Goal: Check status: Check status

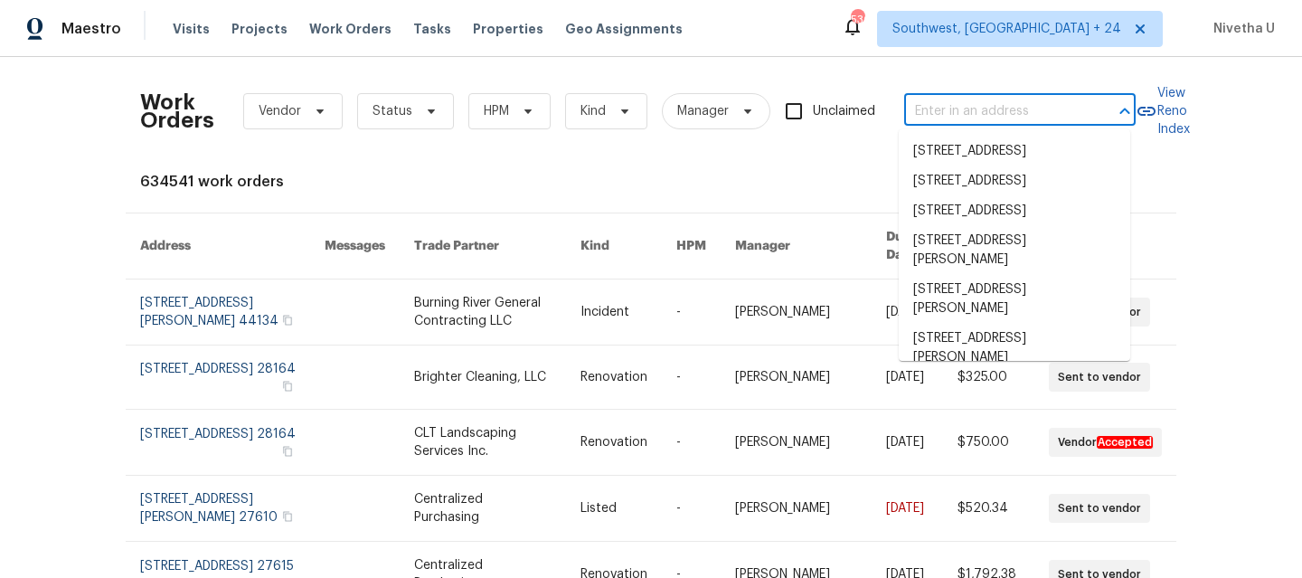
click at [994, 107] on input "text" at bounding box center [994, 112] width 181 height 28
paste input "[STREET_ADDRESS][PERSON_NAME][PERSON_NAME]"
type input "[STREET_ADDRESS][PERSON_NAME][PERSON_NAME]"
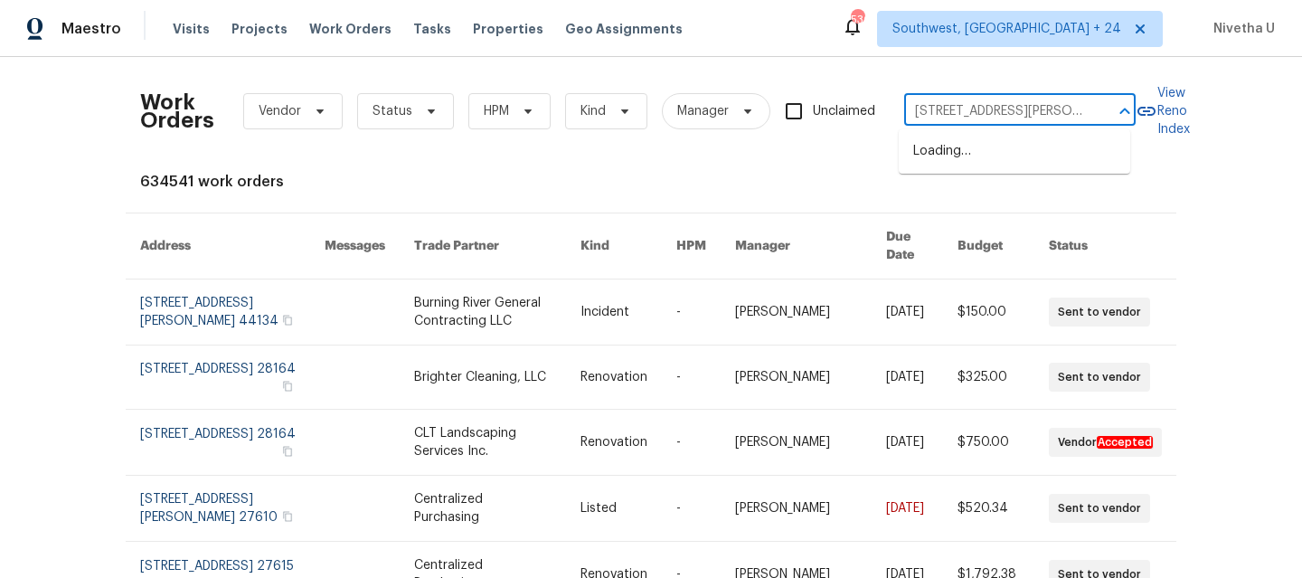
scroll to position [0, 58]
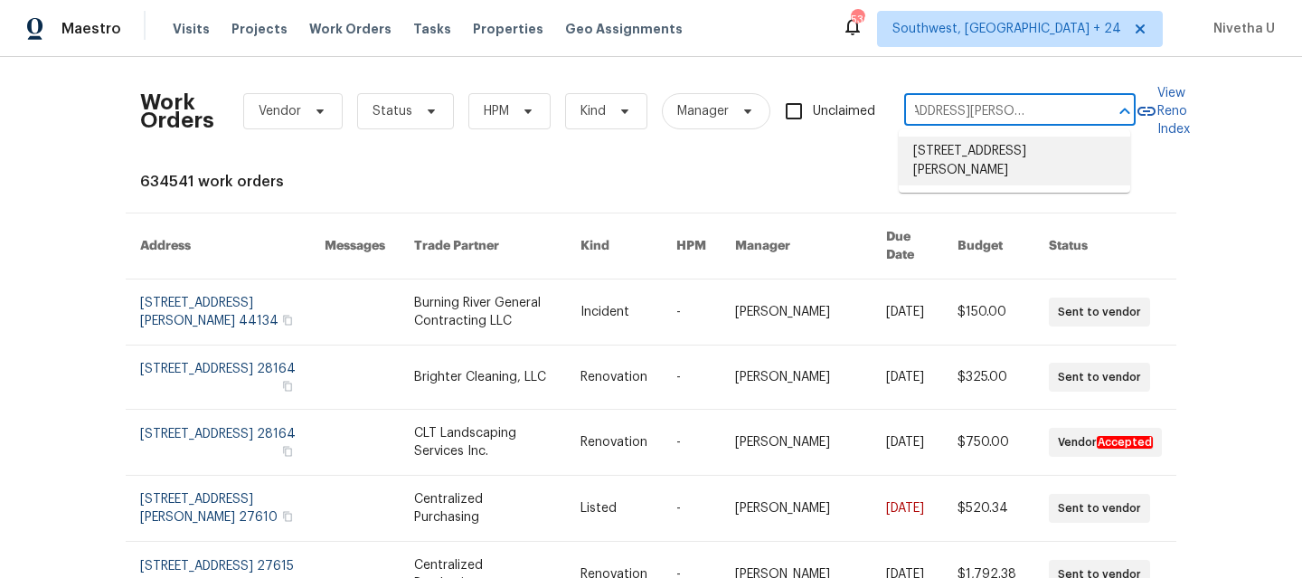
click at [1046, 171] on li "[STREET_ADDRESS][PERSON_NAME]" at bounding box center [1014, 161] width 231 height 49
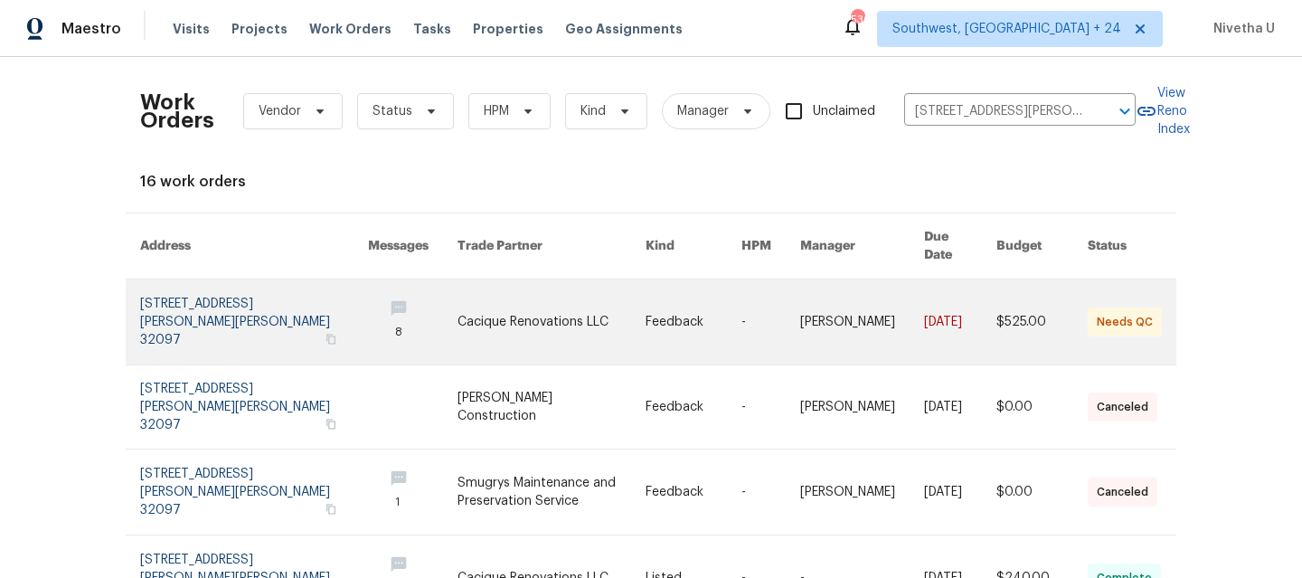
click at [179, 309] on link at bounding box center [254, 321] width 228 height 85
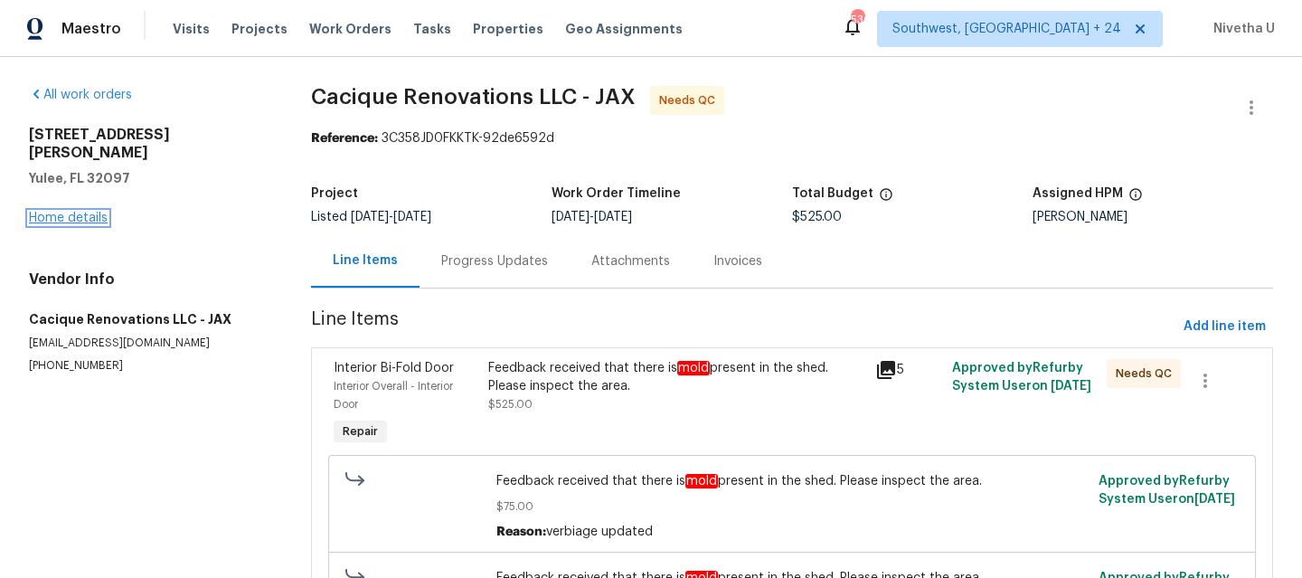
click at [57, 212] on link "Home details" at bounding box center [68, 218] width 79 height 13
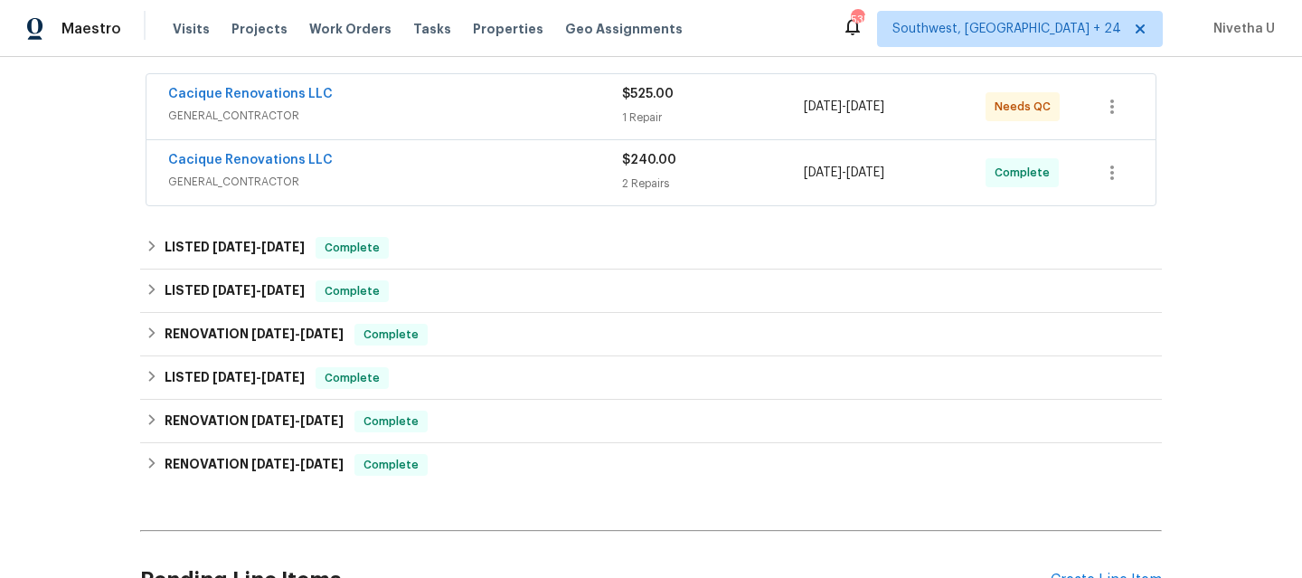
scroll to position [331, 0]
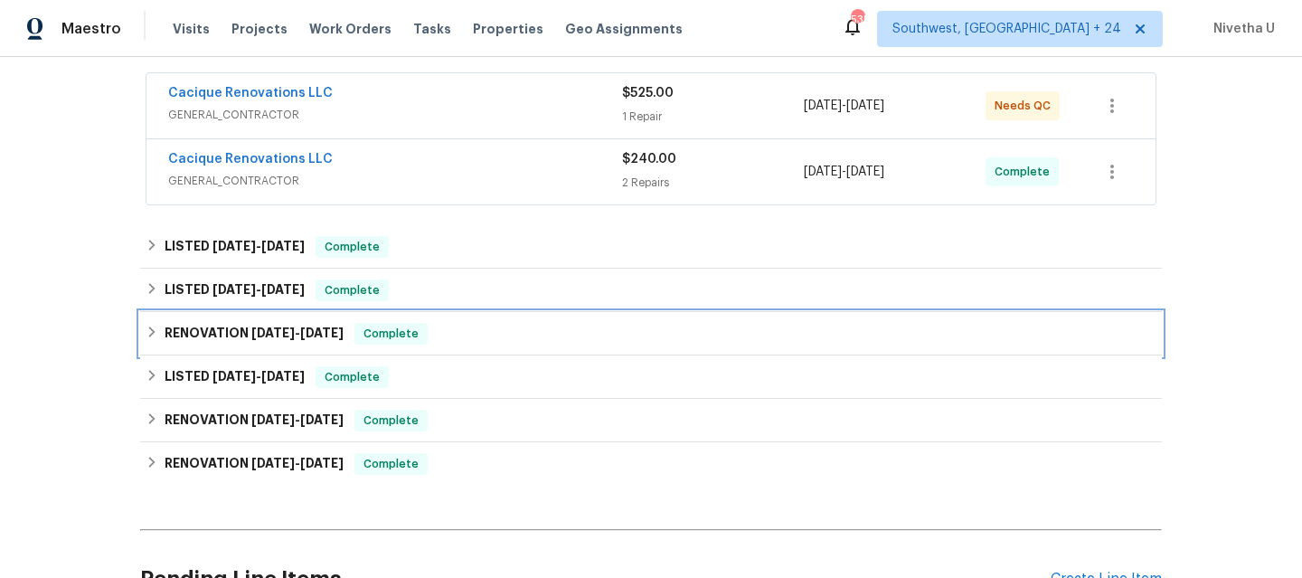
click at [416, 341] on span "Complete" at bounding box center [391, 334] width 70 height 18
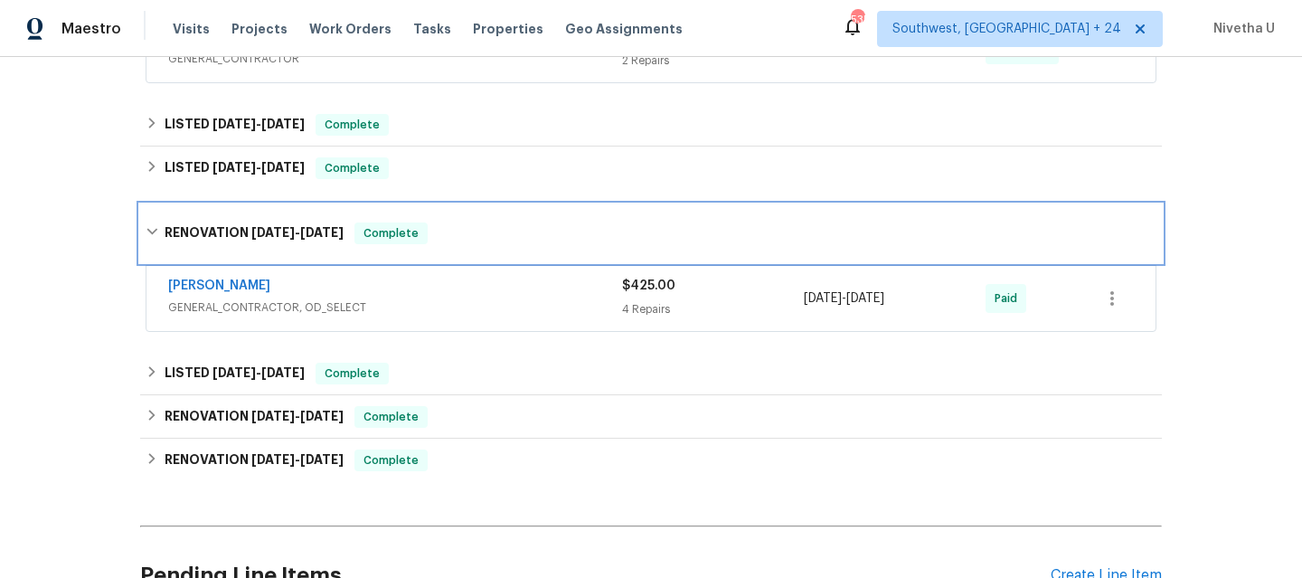
scroll to position [452, 0]
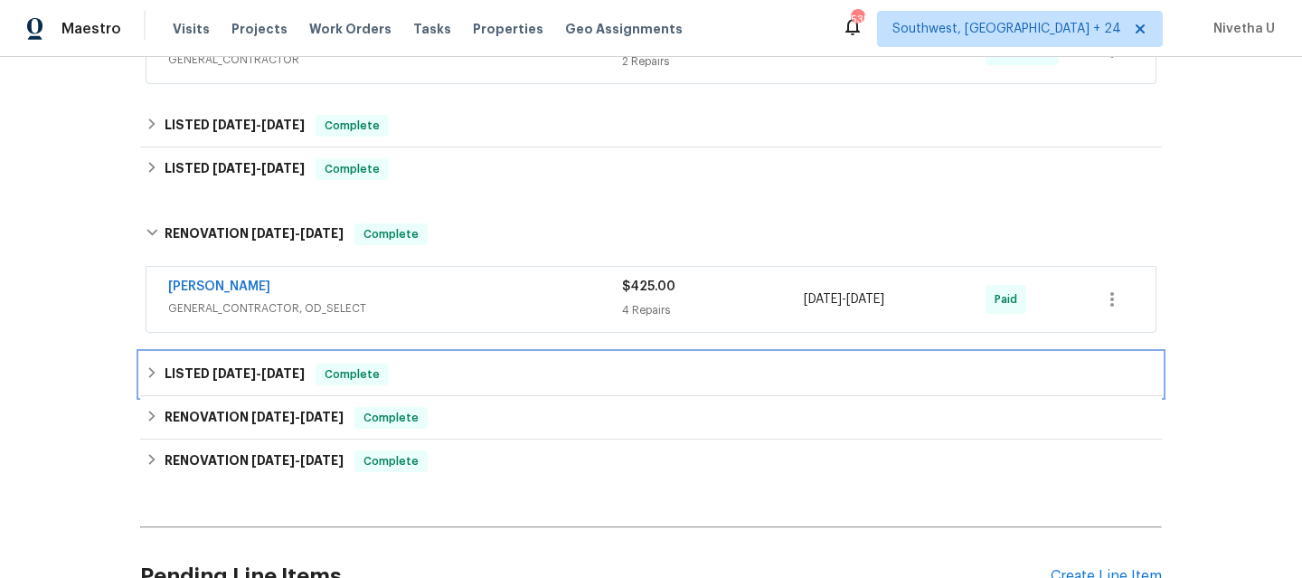
click at [410, 370] on div "LISTED [DATE] - [DATE] Complete" at bounding box center [651, 374] width 1011 height 22
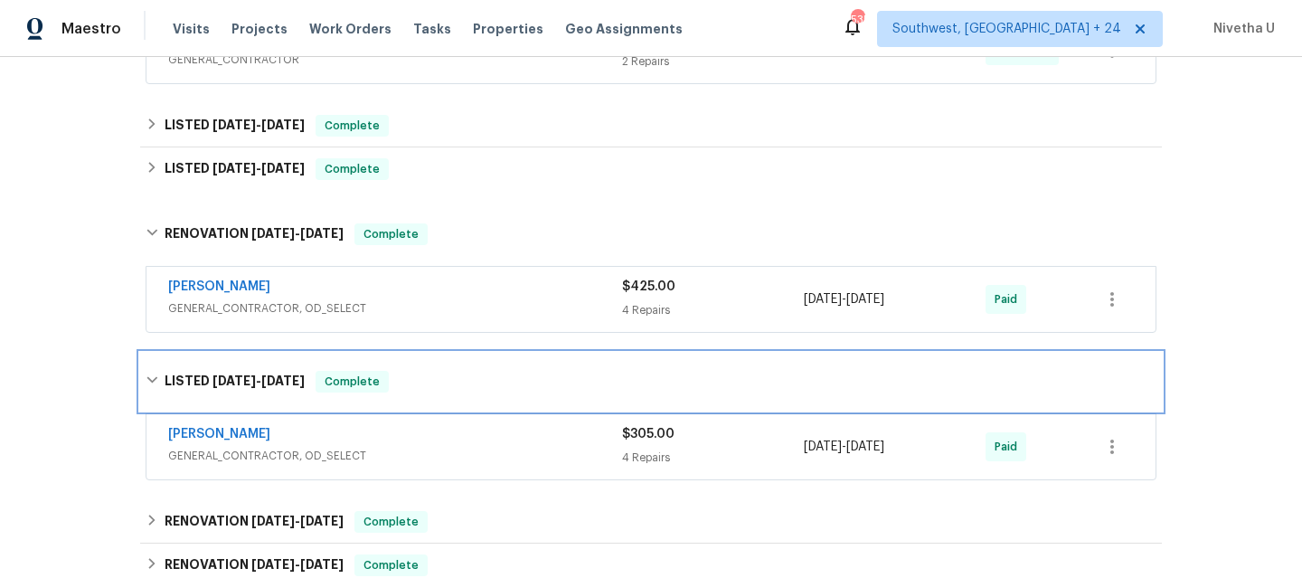
drag, startPoint x: 409, startPoint y: 374, endPoint x: 125, endPoint y: 504, distance: 312.0
click at [125, 504] on div "Back to all projects [STREET_ADDRESS][PERSON_NAME] 3 Beds | 2 Baths | Total: 17…" at bounding box center [651, 317] width 1302 height 521
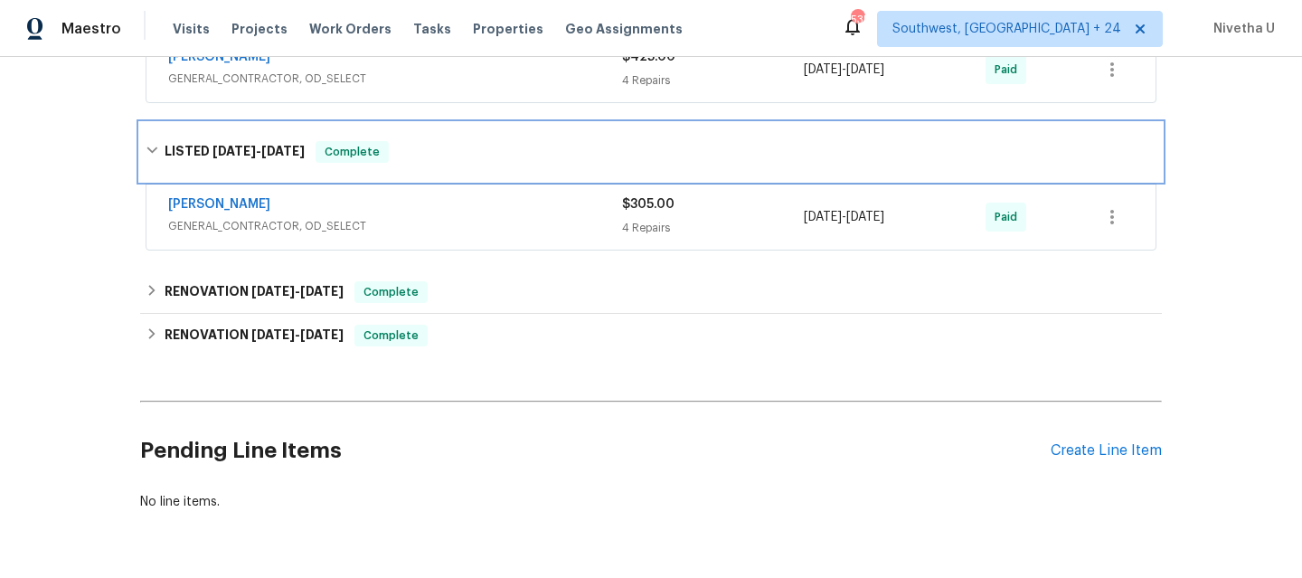
scroll to position [684, 0]
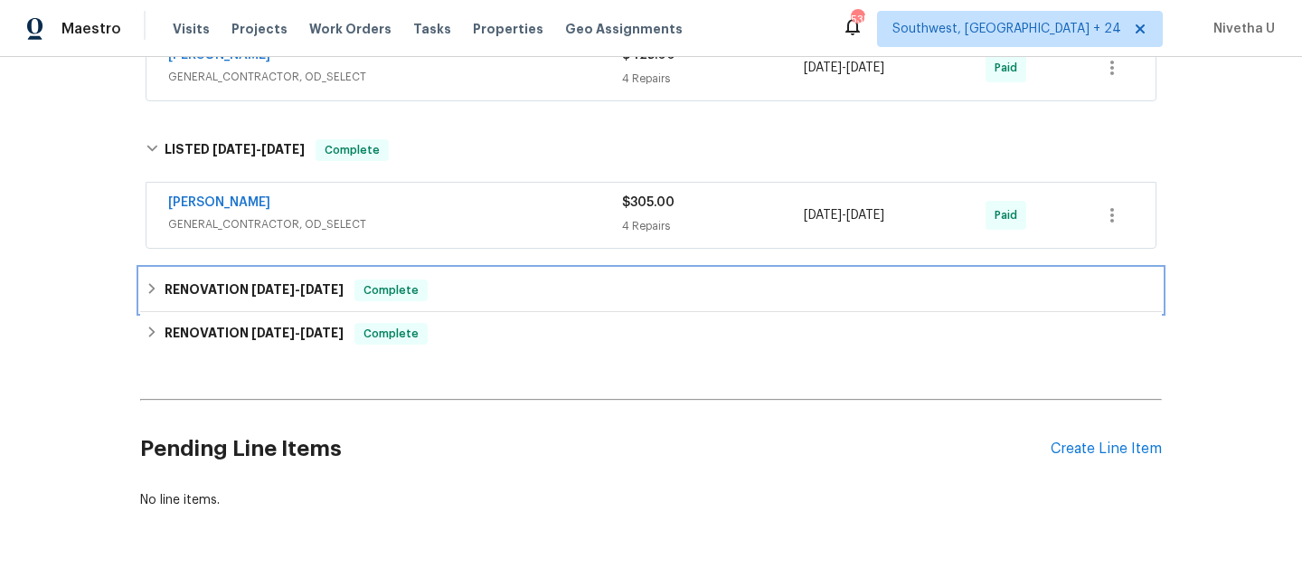
click at [447, 286] on div "RENOVATION [DATE] - [DATE] Complete" at bounding box center [651, 290] width 1011 height 22
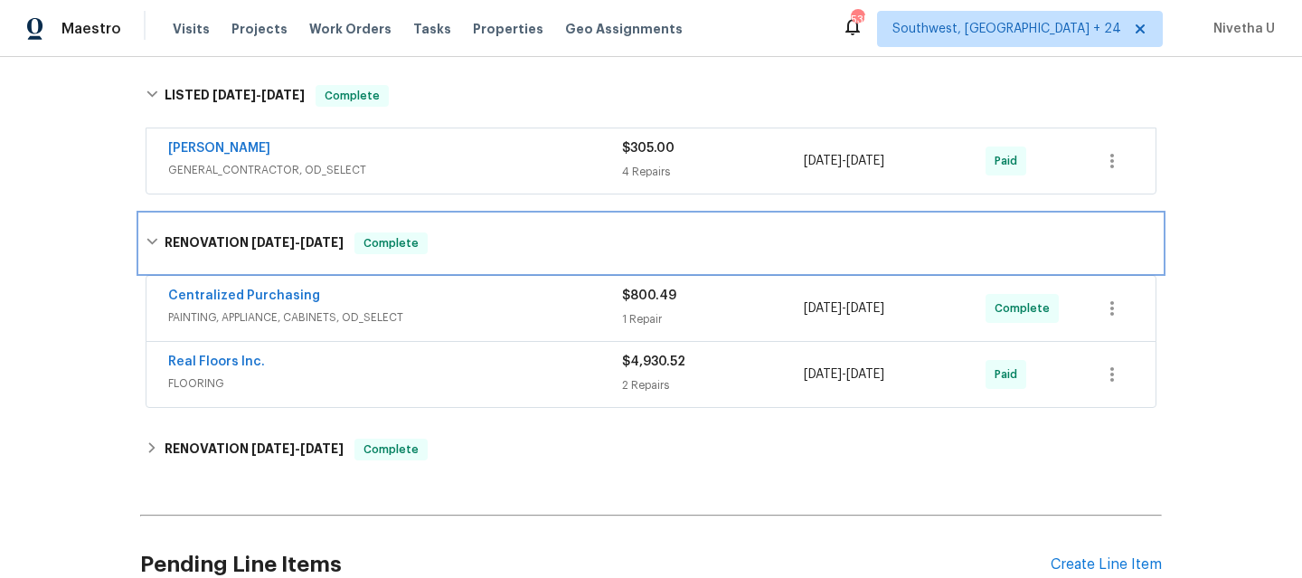
scroll to position [712, 0]
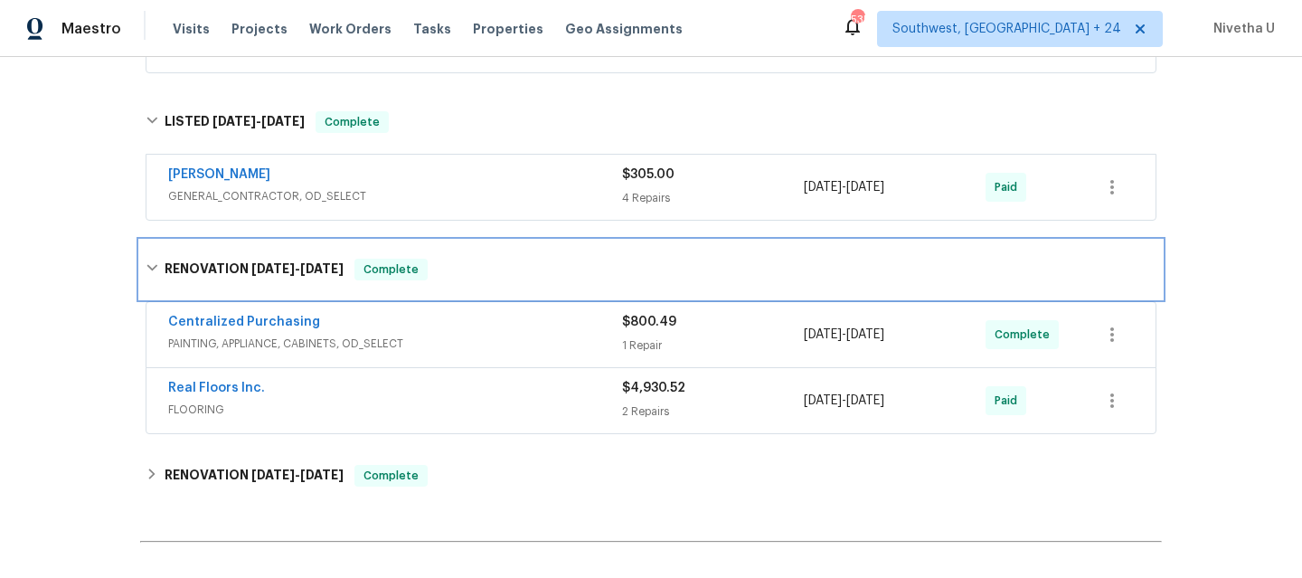
click at [445, 276] on div "RENOVATION [DATE] - [DATE] Complete" at bounding box center [651, 270] width 1011 height 22
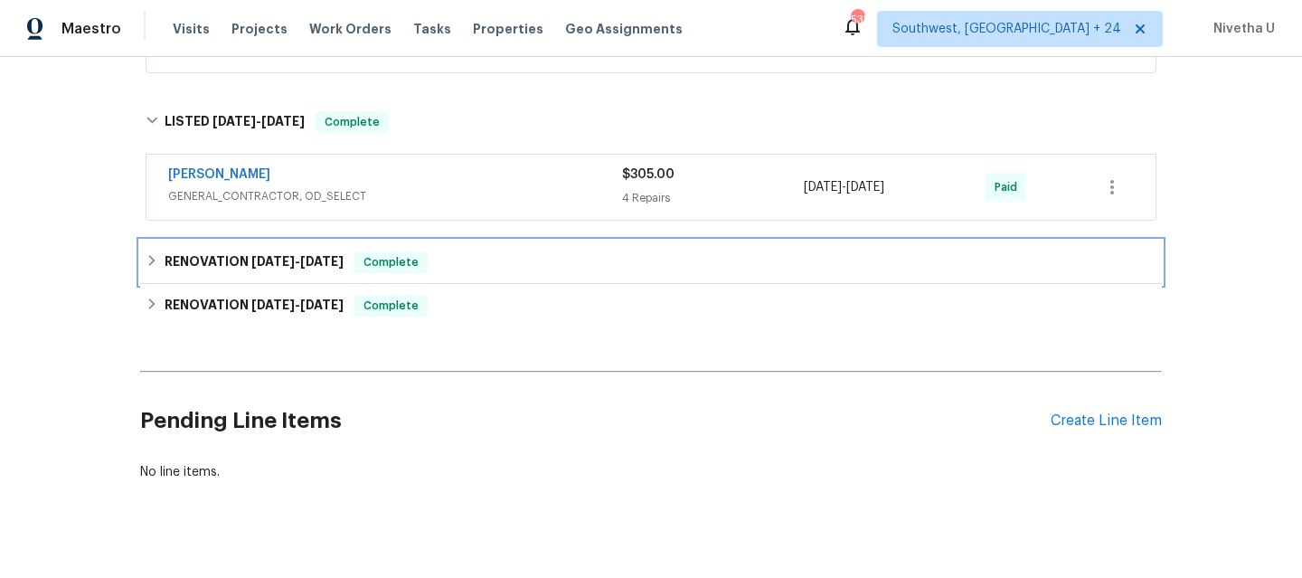
scroll to position [670, 0]
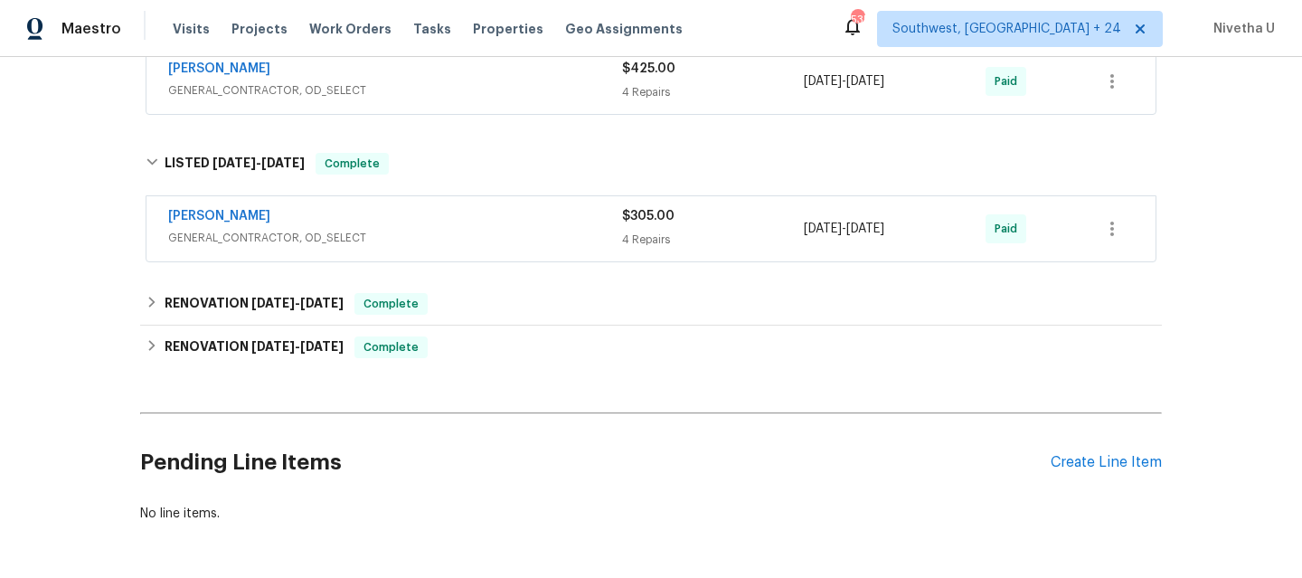
click at [427, 233] on span "GENERAL_CONTRACTOR, OD_SELECT" at bounding box center [395, 238] width 454 height 18
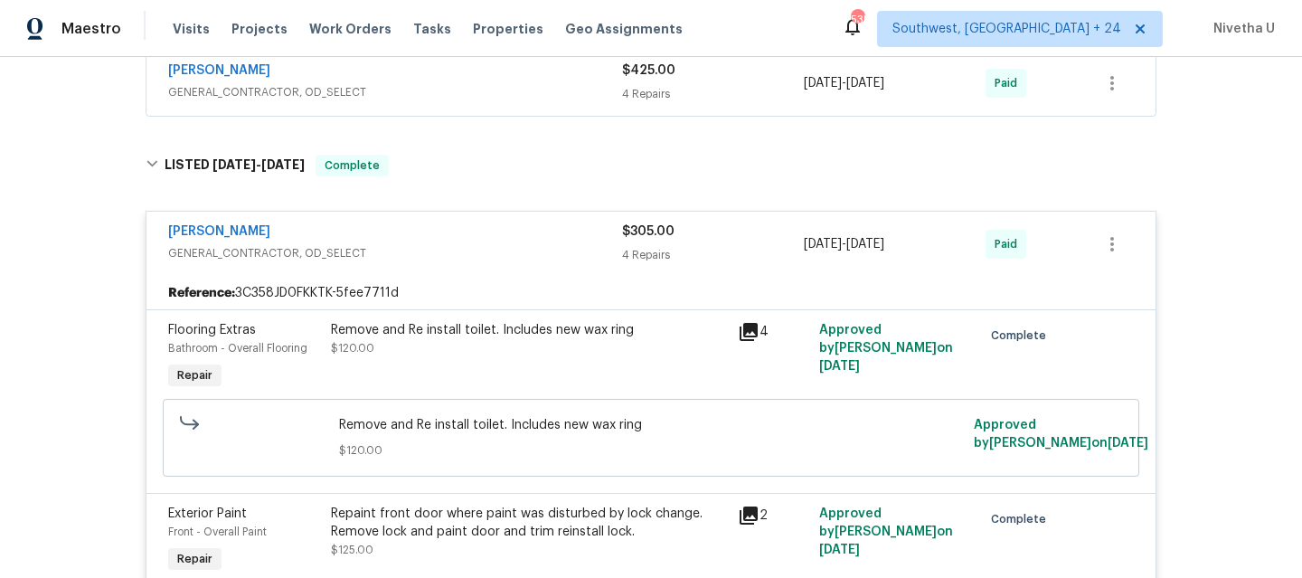
scroll to position [627, 0]
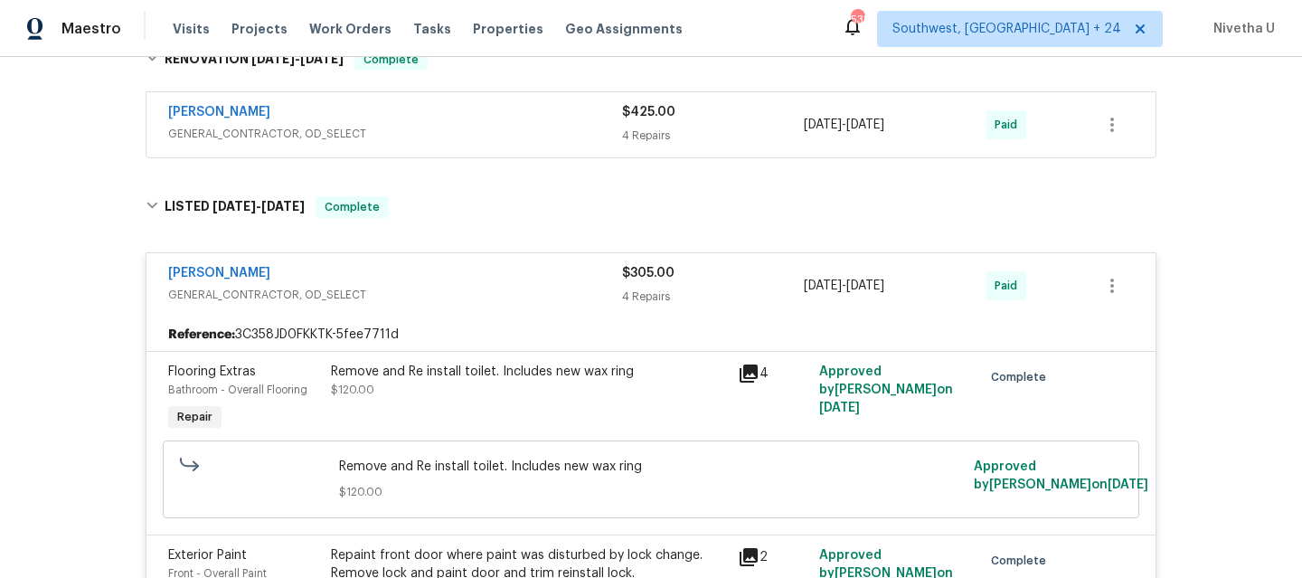
click at [420, 290] on span "GENERAL_CONTRACTOR, OD_SELECT" at bounding box center [395, 295] width 454 height 18
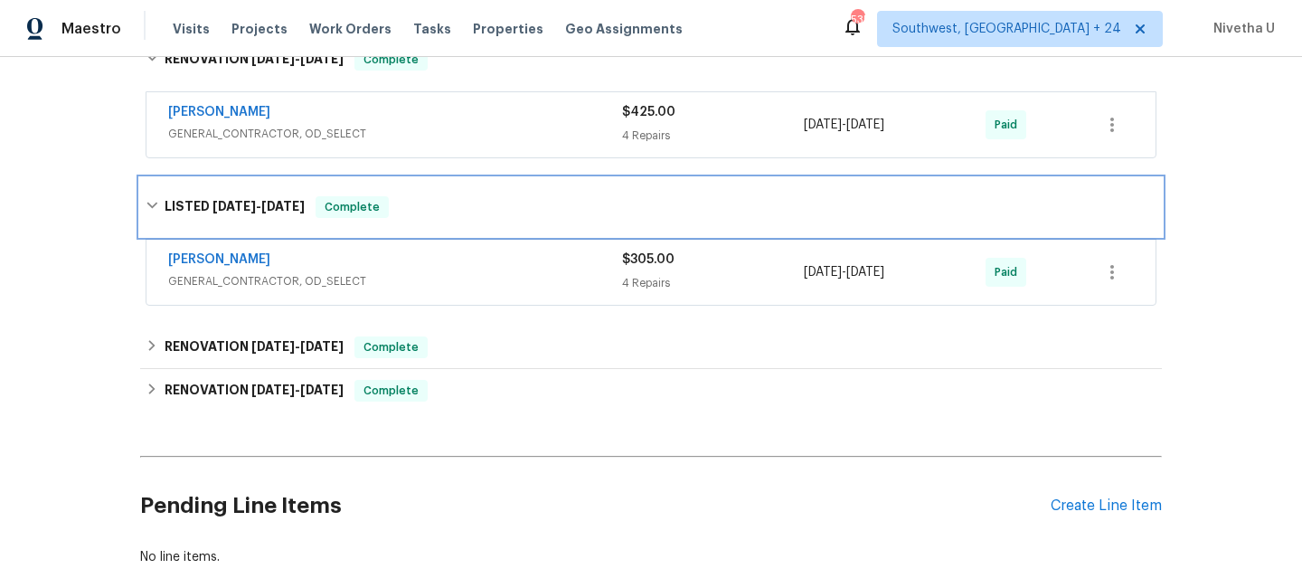
click at [427, 223] on div "LISTED [DATE] - [DATE] Complete" at bounding box center [651, 207] width 1022 height 58
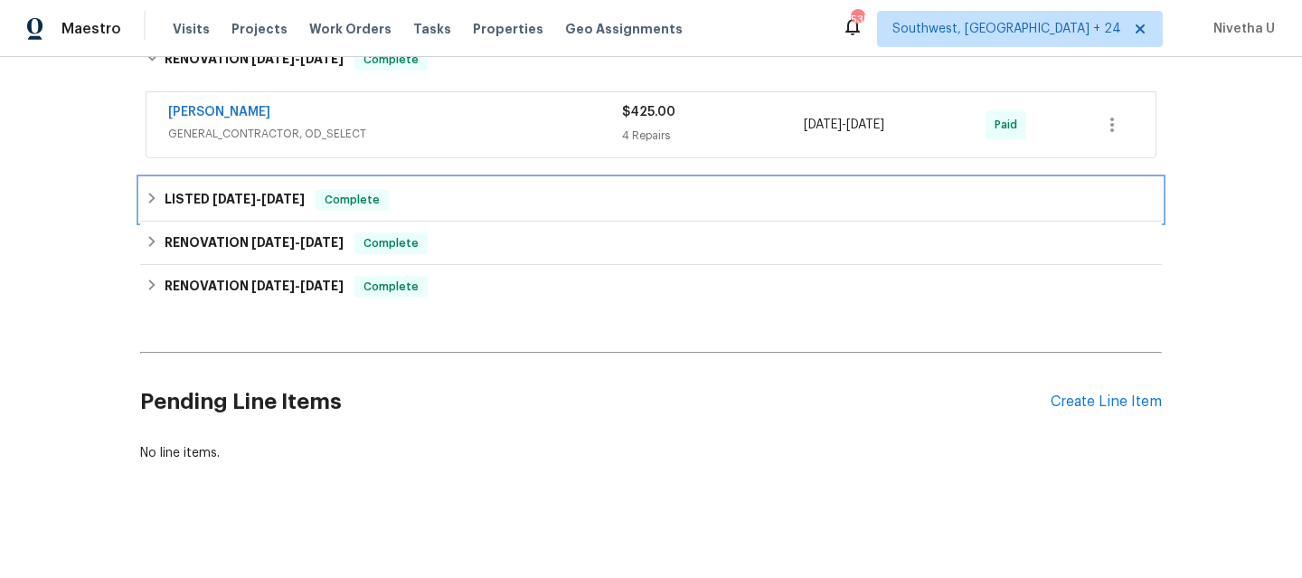
scroll to position [473, 0]
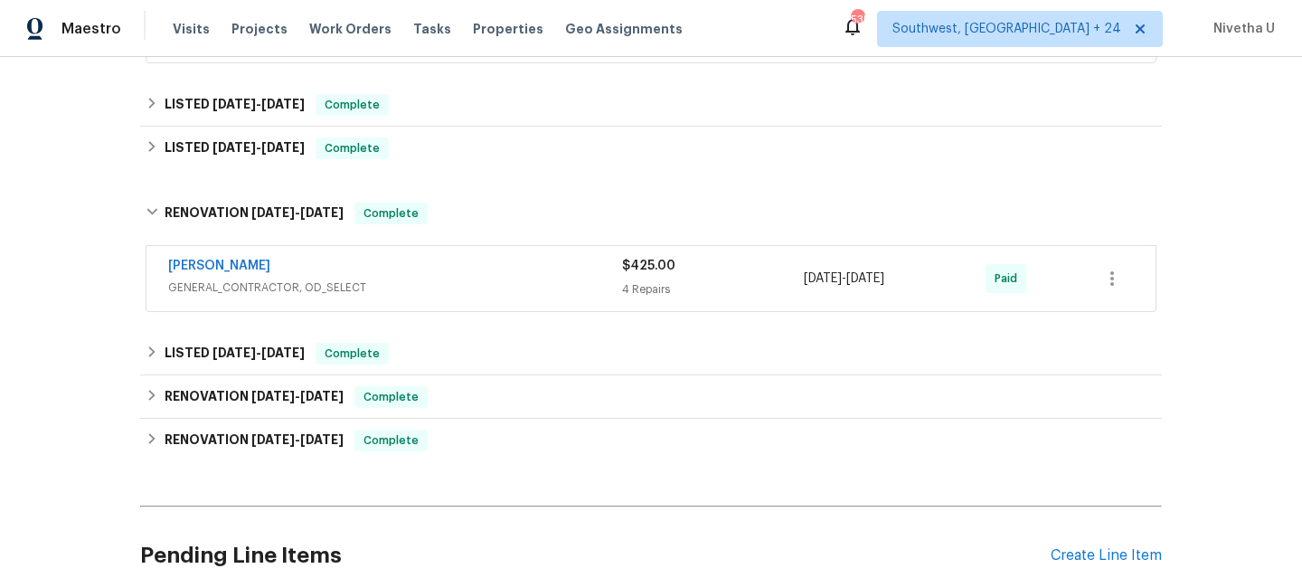
click at [422, 276] on div "[PERSON_NAME]" at bounding box center [395, 268] width 454 height 22
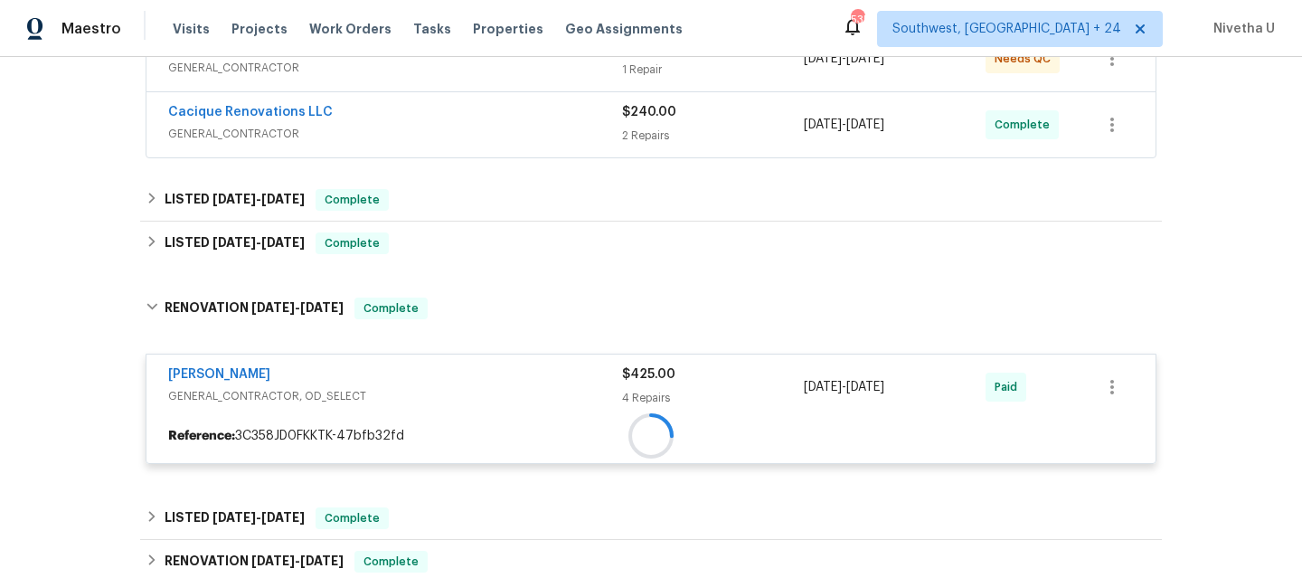
scroll to position [352, 0]
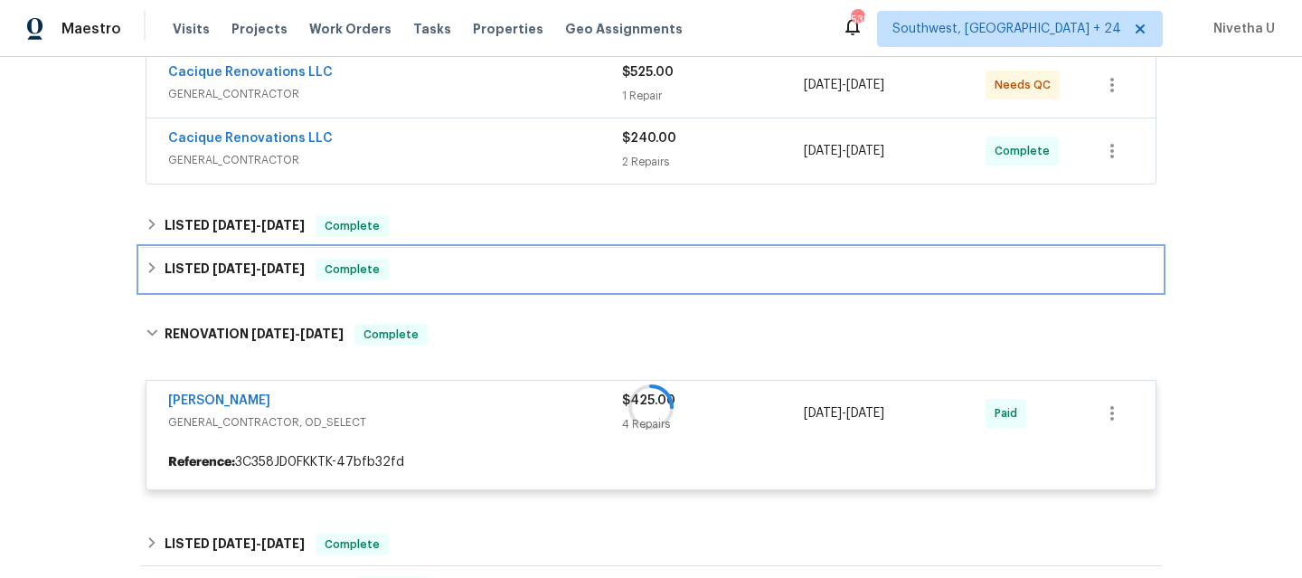
click at [422, 276] on div "LISTED [DATE] - [DATE] Complete" at bounding box center [651, 270] width 1011 height 22
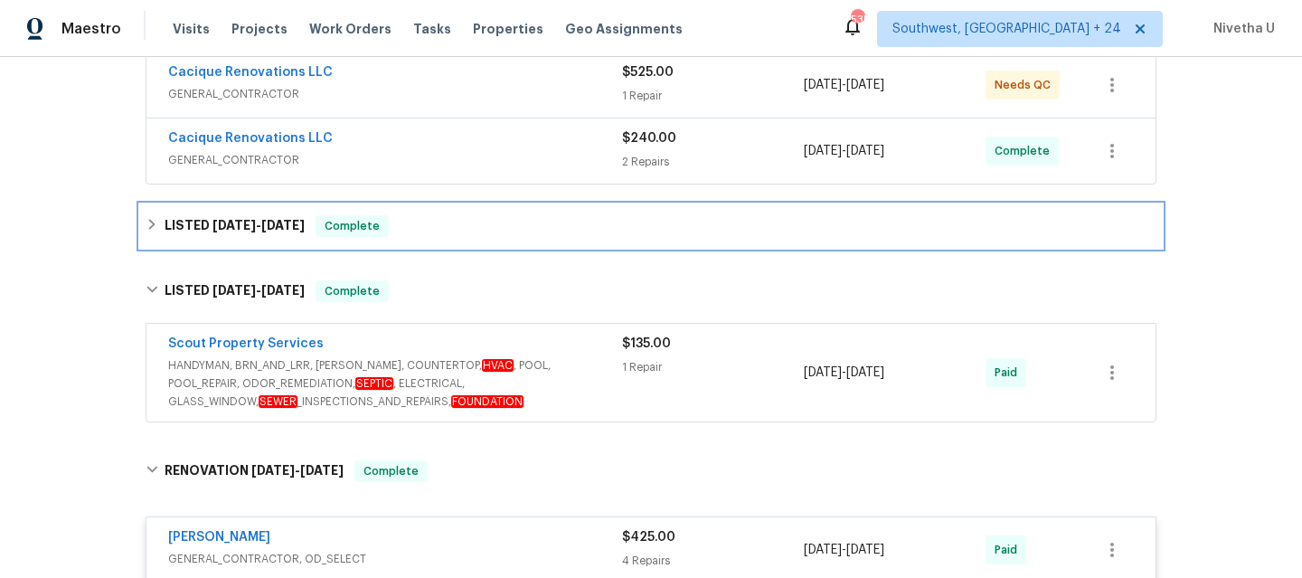
click at [425, 242] on div "LISTED [DATE] - [DATE] Complete" at bounding box center [651, 225] width 1022 height 43
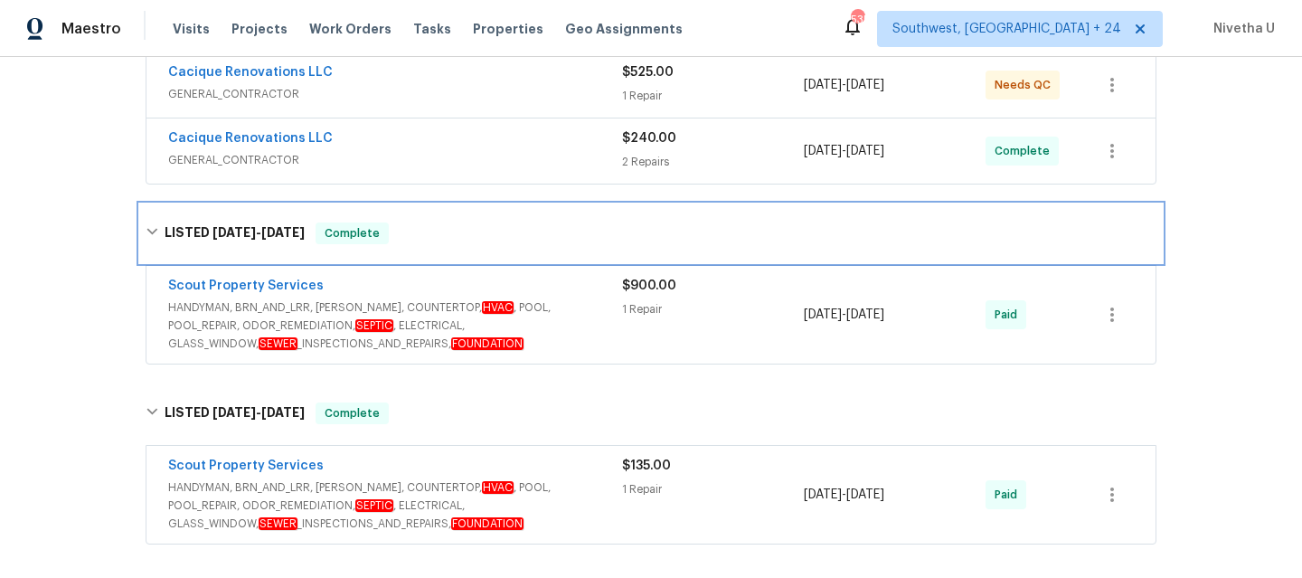
scroll to position [208, 0]
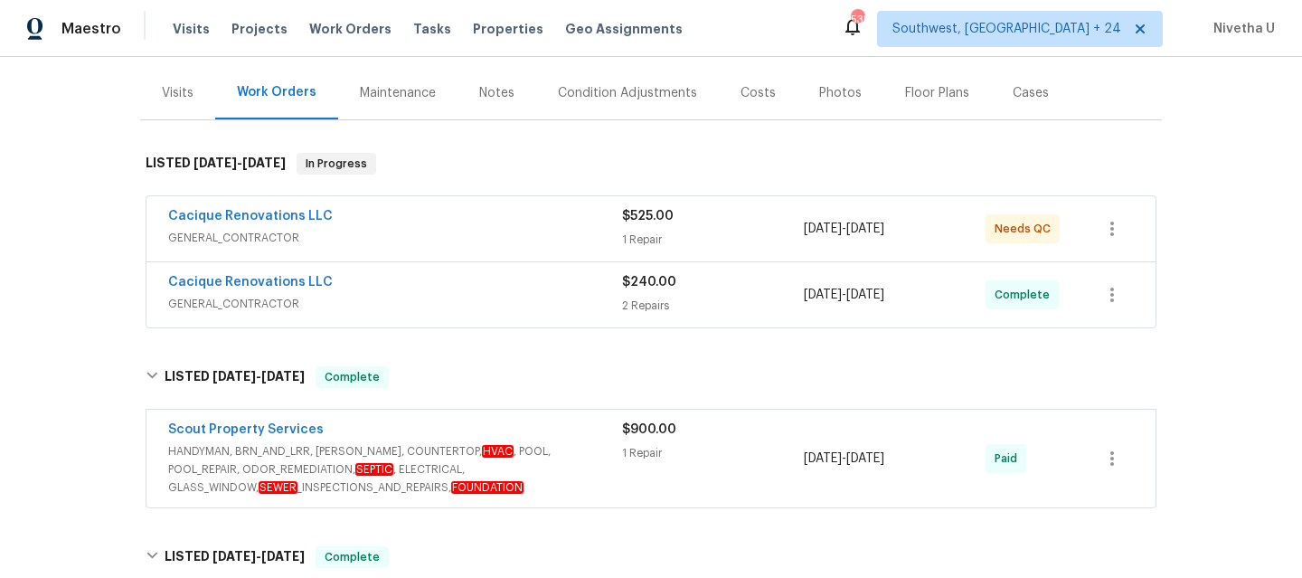
click at [415, 300] on span "GENERAL_CONTRACTOR" at bounding box center [395, 304] width 454 height 18
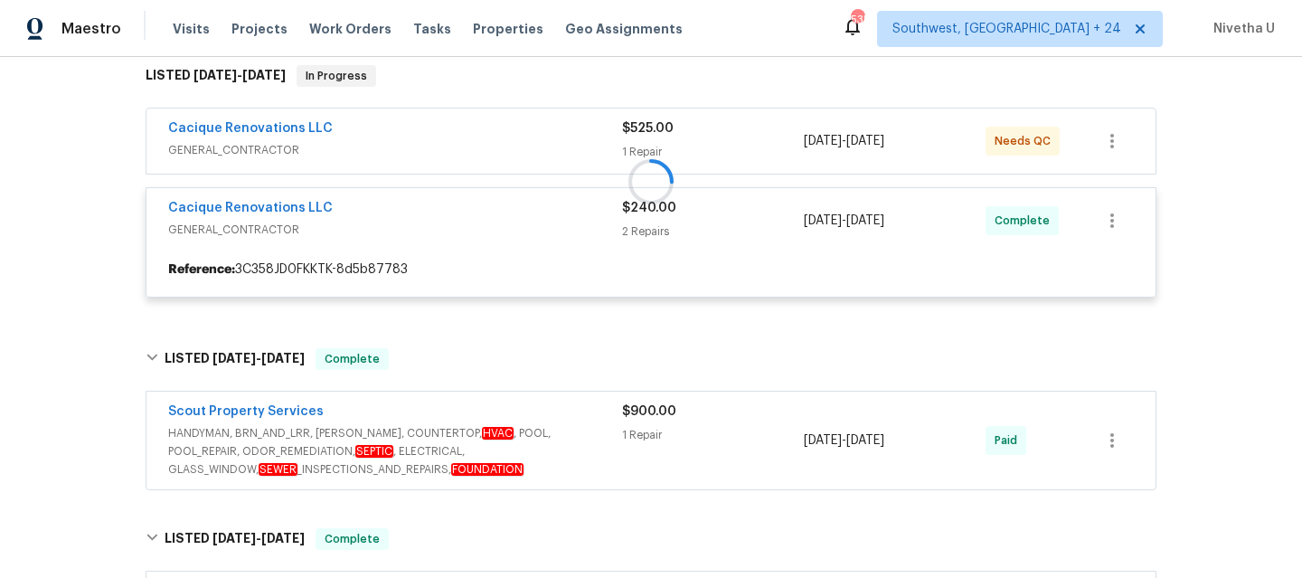
scroll to position [184, 0]
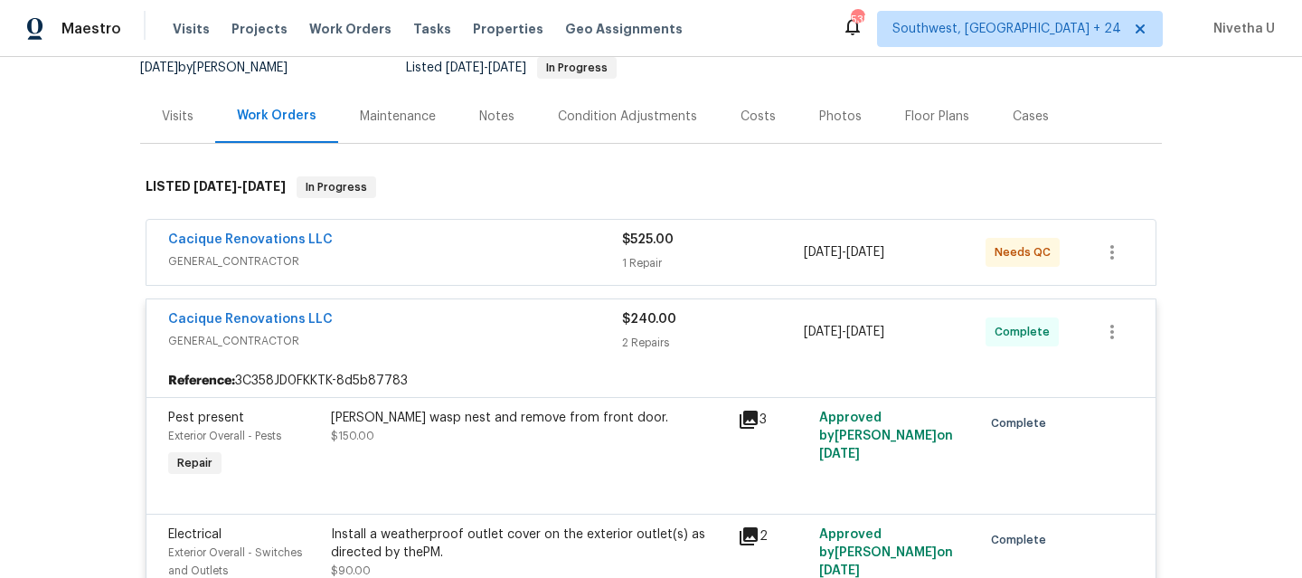
click at [447, 258] on span "GENERAL_CONTRACTOR" at bounding box center [395, 261] width 454 height 18
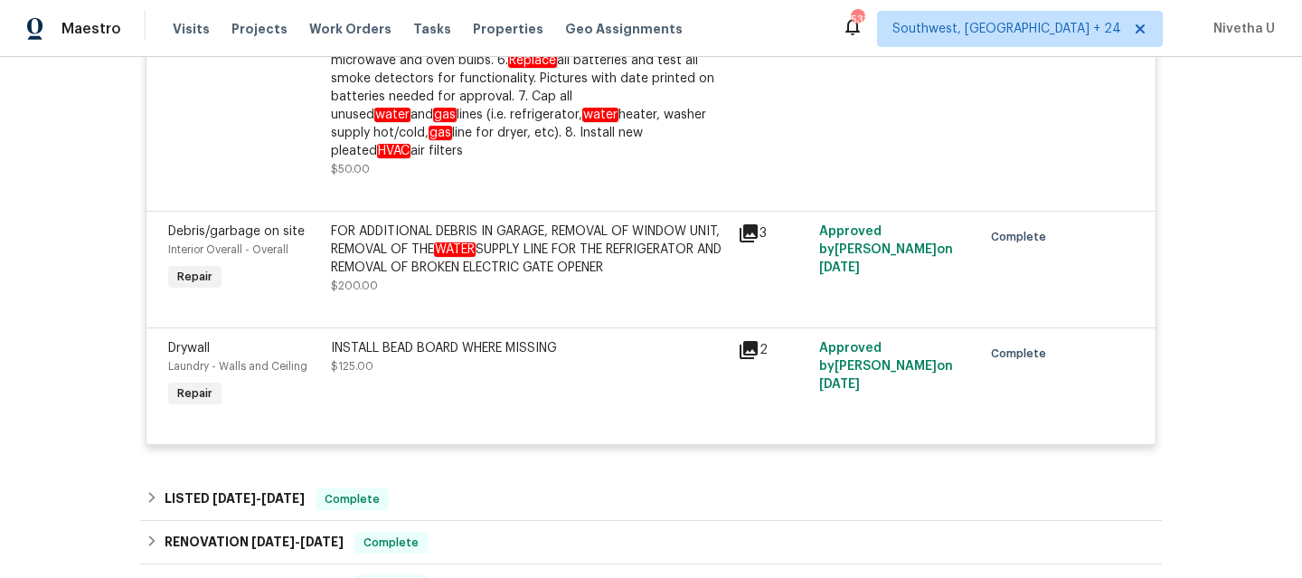
scroll to position [2447, 0]
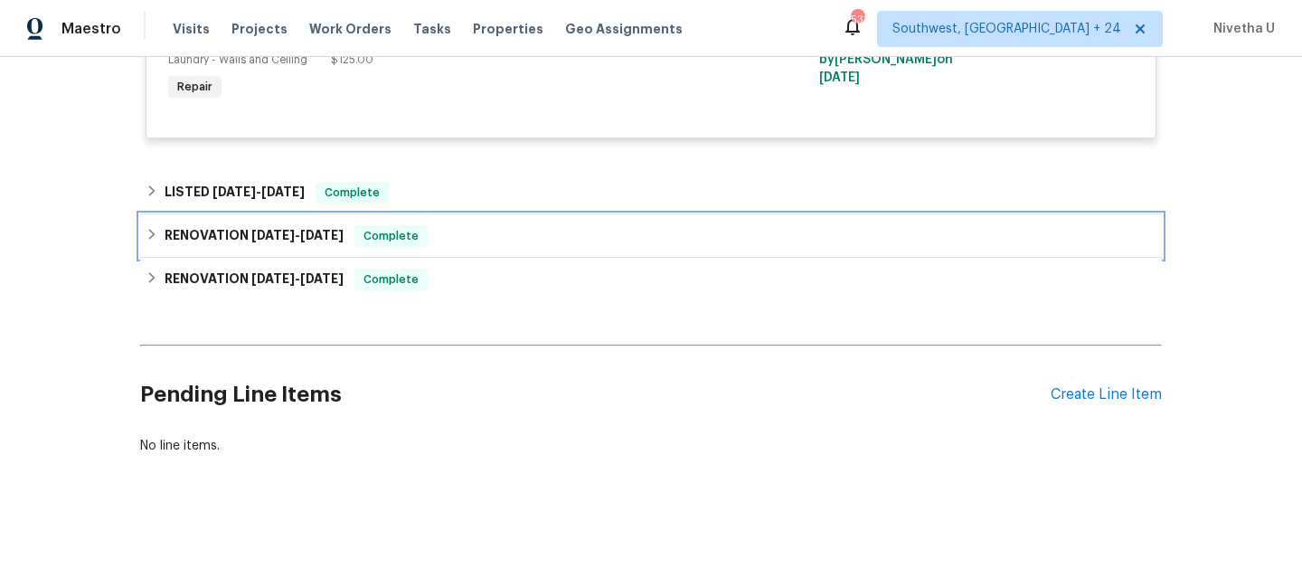
click at [420, 231] on span "Complete" at bounding box center [391, 236] width 70 height 18
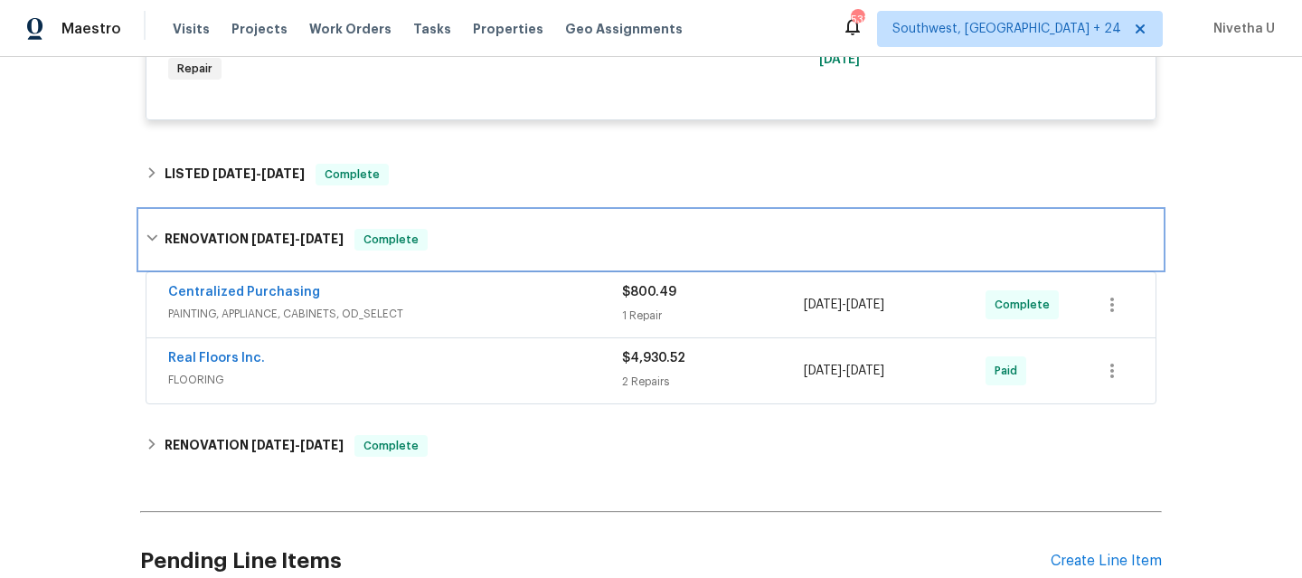
click at [421, 231] on div "RENOVATION [DATE] - [DATE] Complete" at bounding box center [651, 240] width 1022 height 58
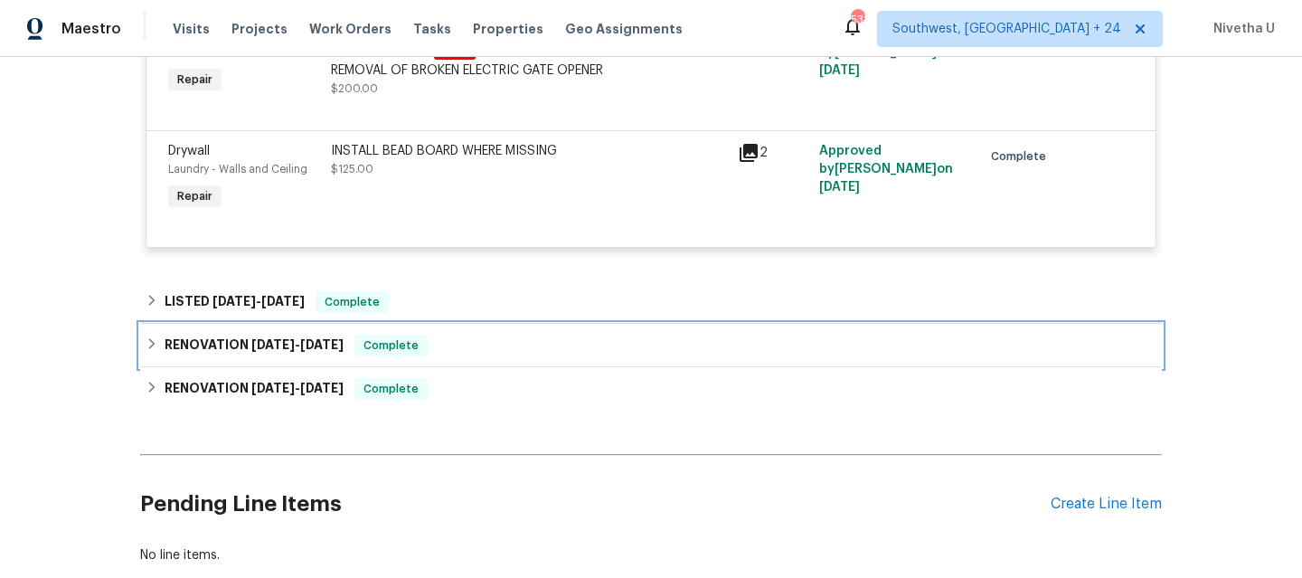
scroll to position [2316, 0]
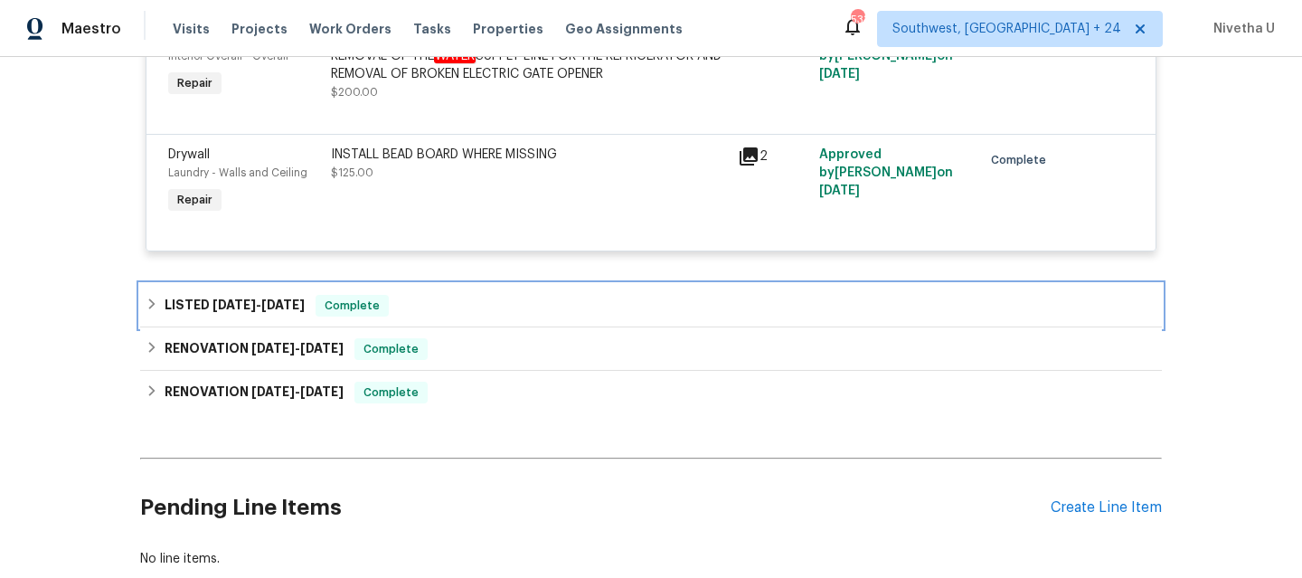
click at [407, 304] on div "LISTED [DATE] - [DATE] Complete" at bounding box center [651, 306] width 1011 height 22
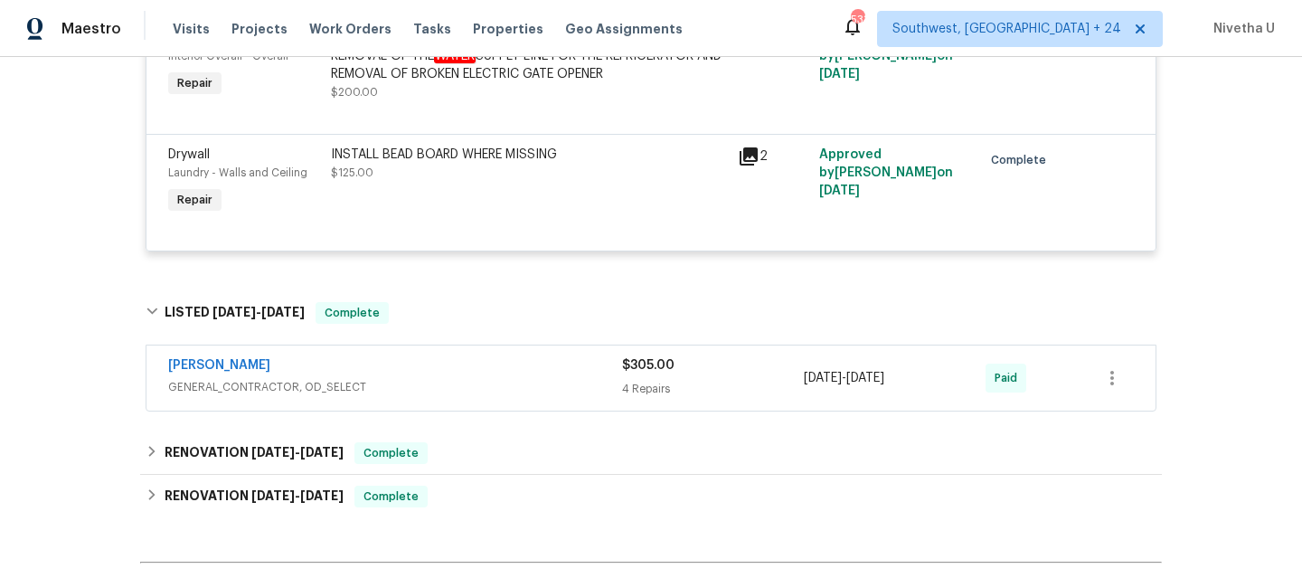
click at [398, 393] on span "GENERAL_CONTRACTOR, OD_SELECT" at bounding box center [395, 387] width 454 height 18
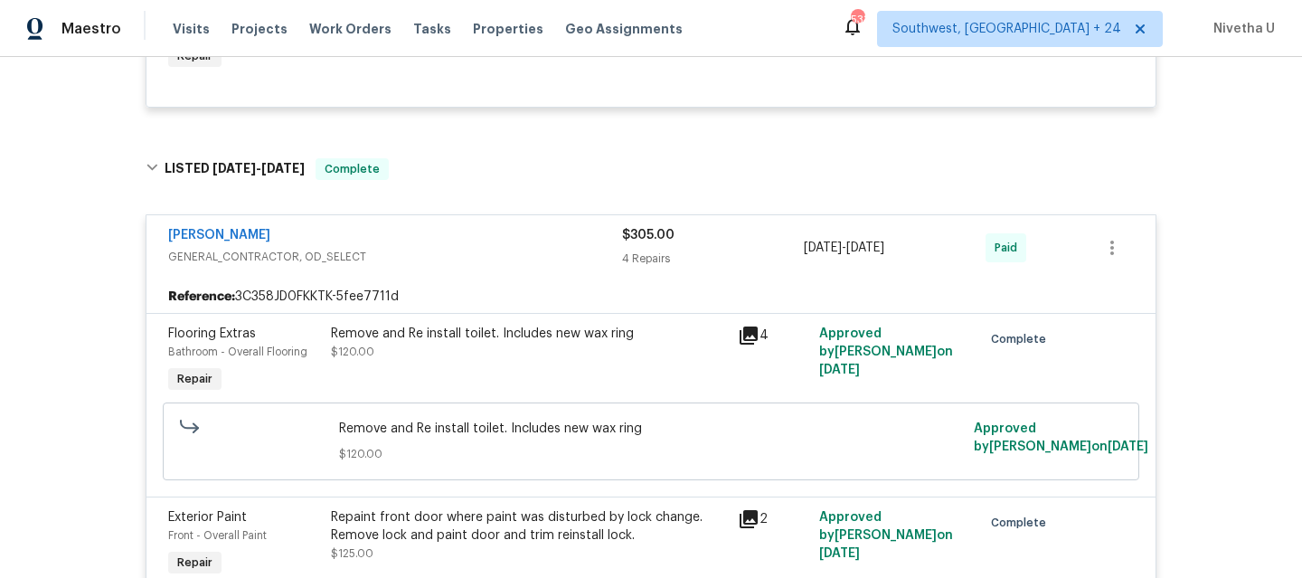
scroll to position [2422, 0]
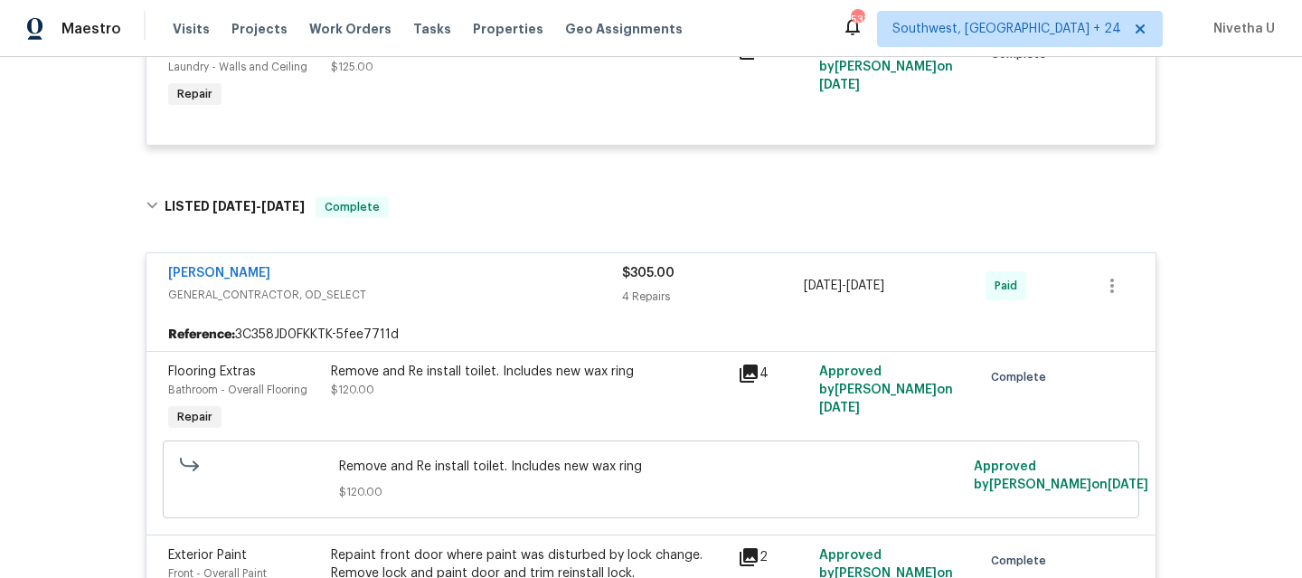
click at [439, 286] on div "[PERSON_NAME]" at bounding box center [395, 275] width 454 height 22
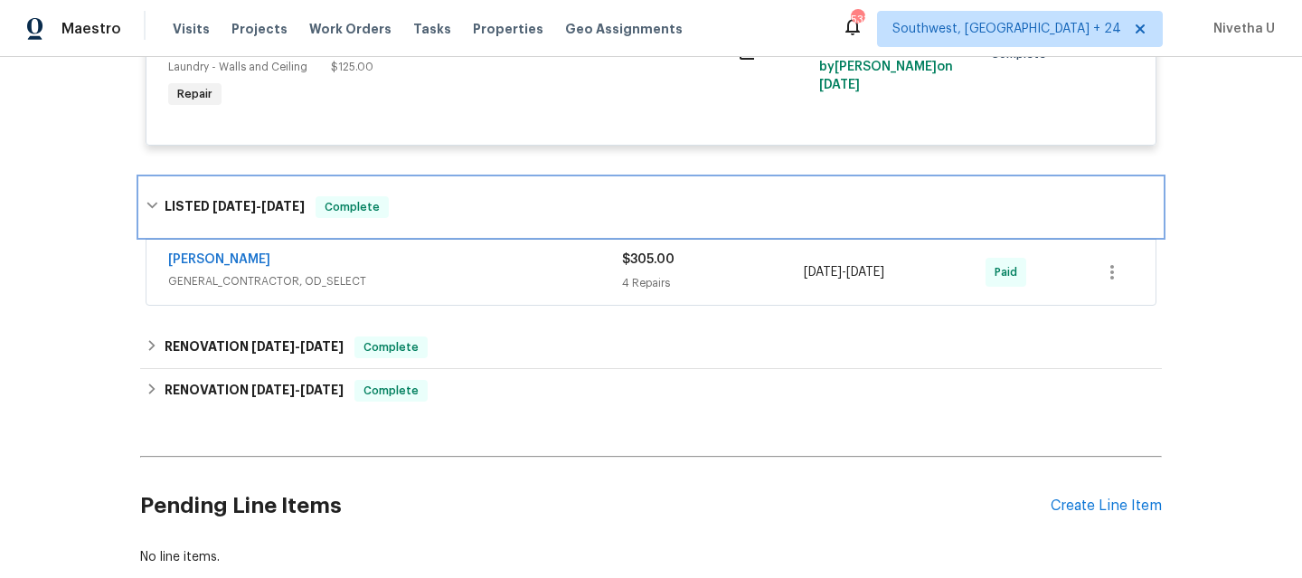
click at [442, 234] on div "LISTED [DATE] - [DATE] Complete" at bounding box center [651, 207] width 1022 height 58
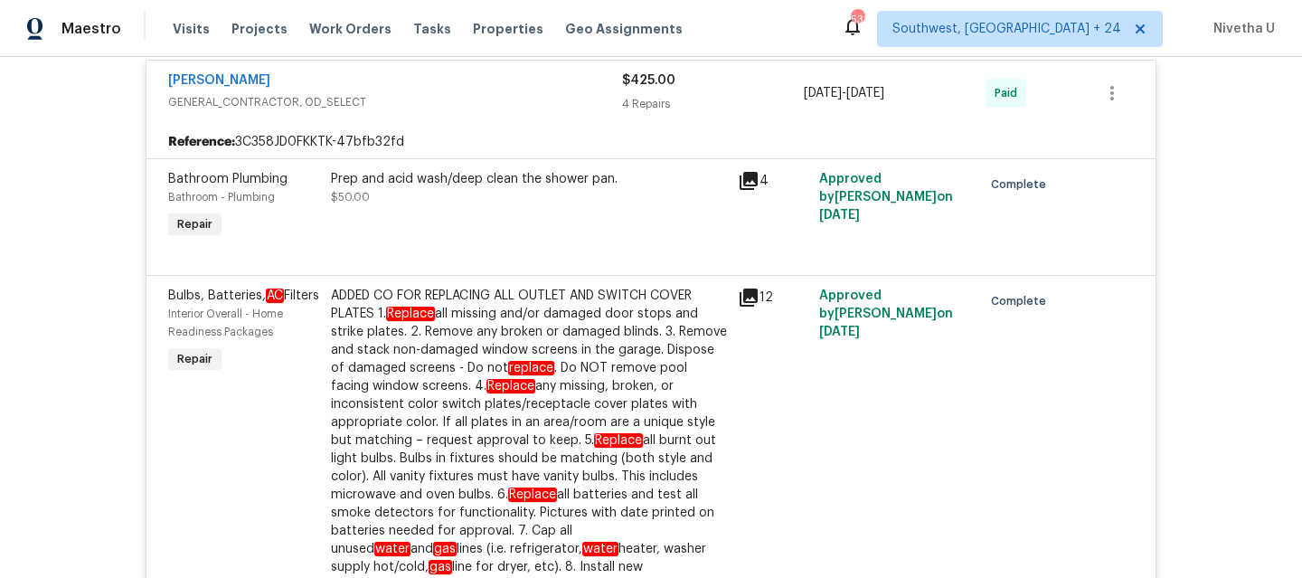
scroll to position [1538, 0]
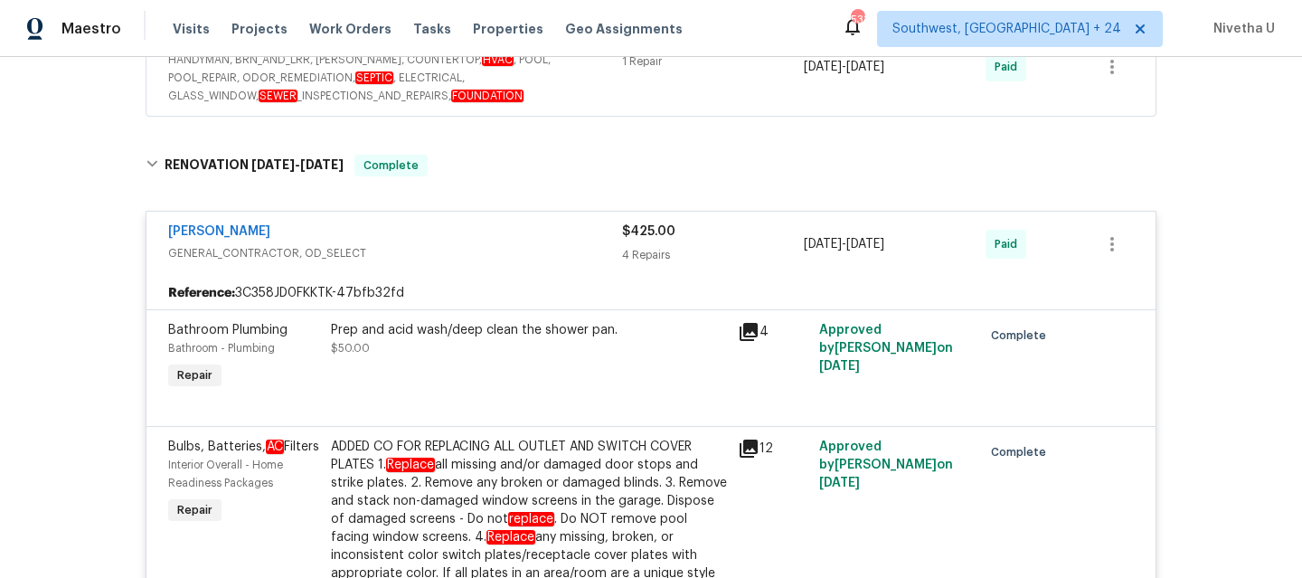
click at [471, 240] on div "[PERSON_NAME]" at bounding box center [395, 233] width 454 height 22
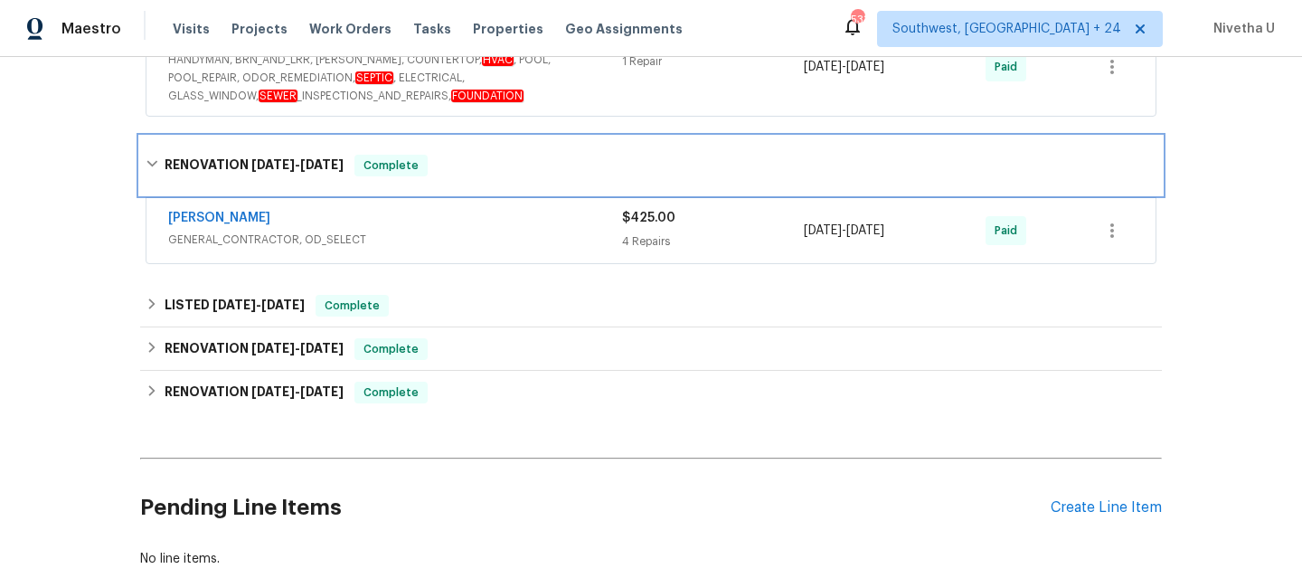
click at [467, 163] on div "RENOVATION [DATE] - [DATE] Complete" at bounding box center [651, 166] width 1011 height 22
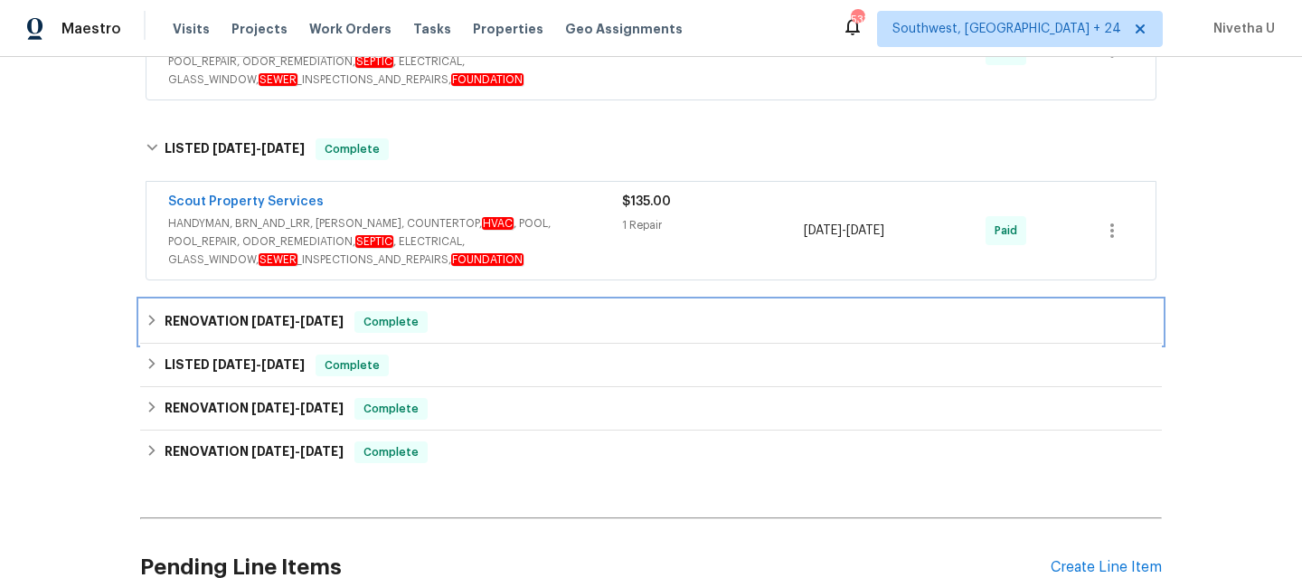
scroll to position [1292, 0]
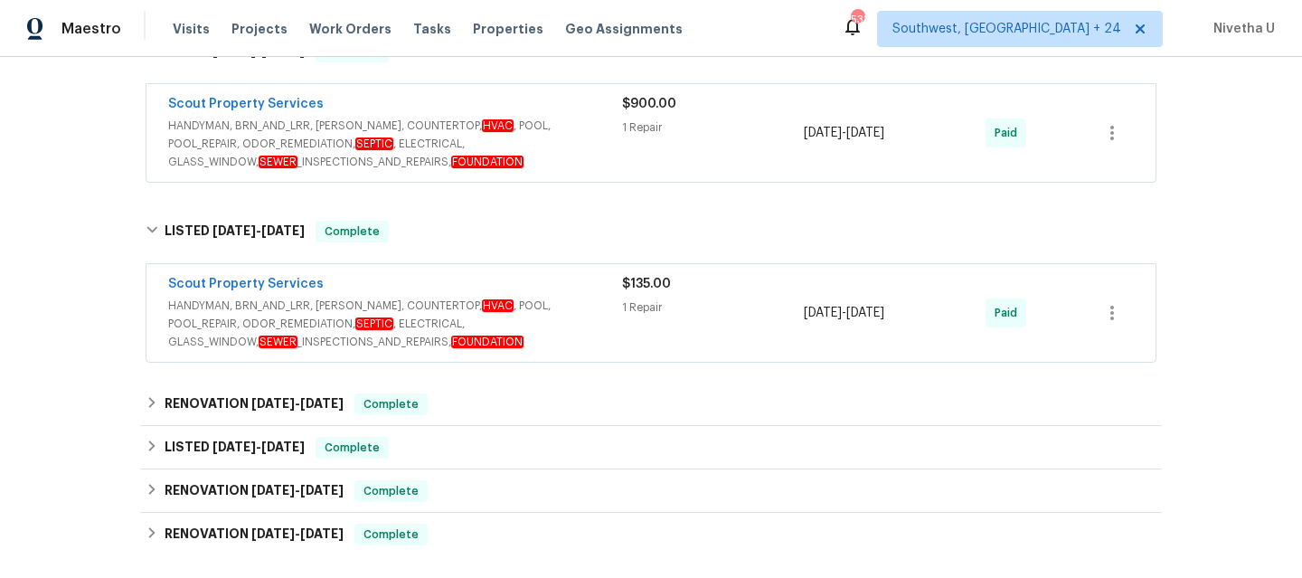
click at [597, 339] on span "HANDYMAN, BRN_AND_LRR, [PERSON_NAME], COUNTERTOP, HVAC , POOL, POOL_REPAIR, ODO…" at bounding box center [395, 324] width 454 height 54
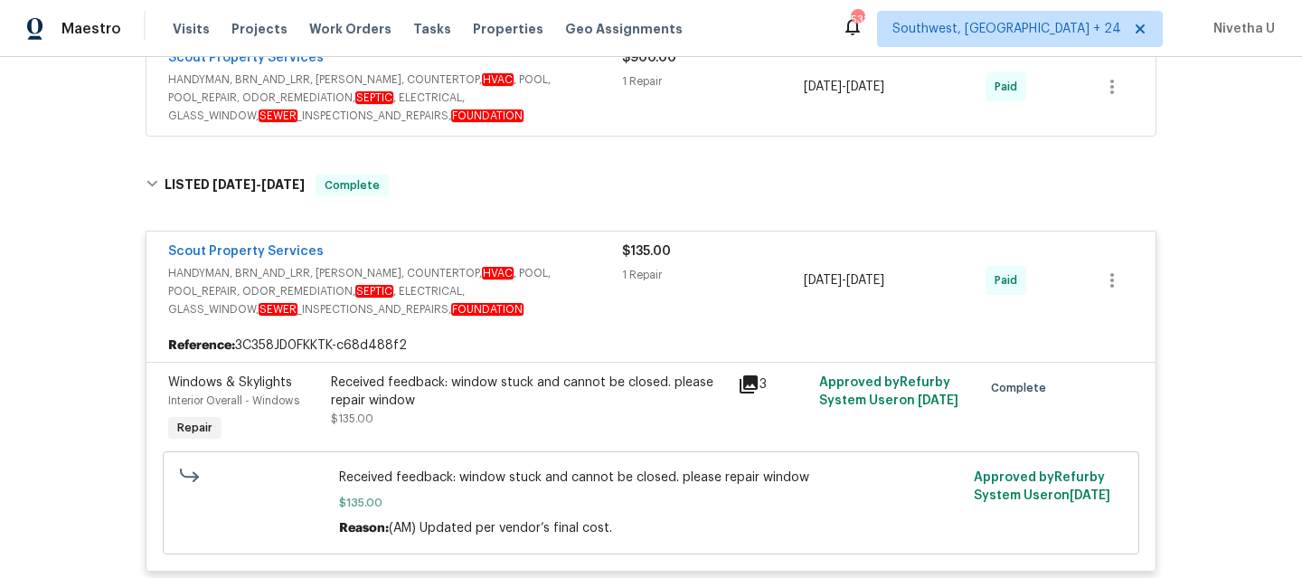
scroll to position [1313, 0]
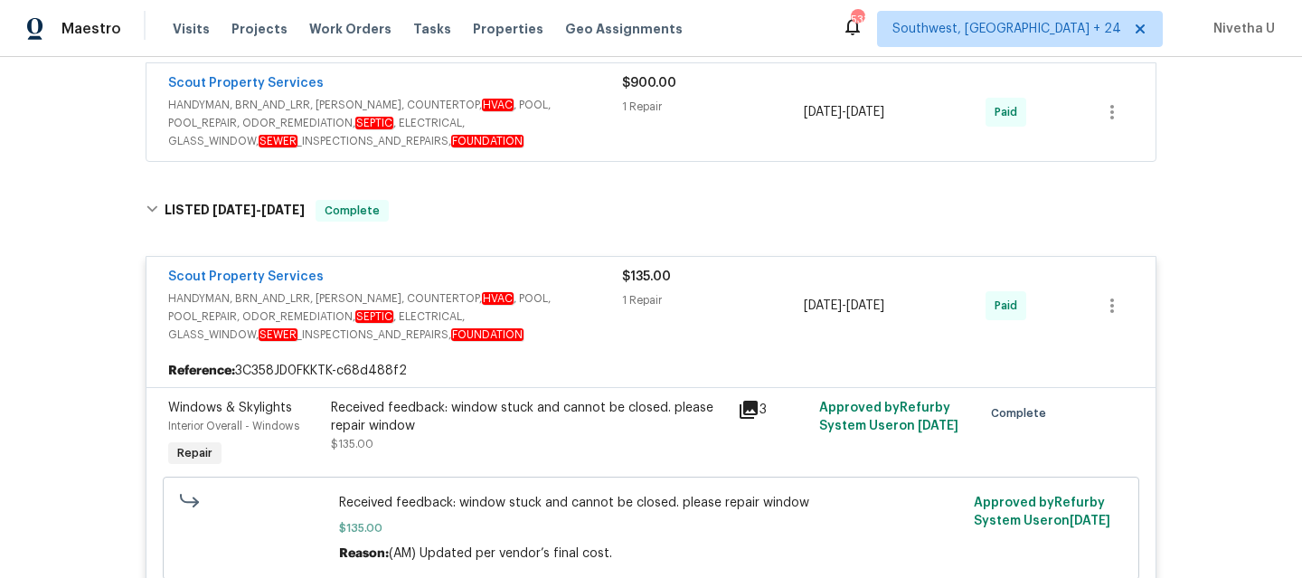
click at [577, 285] on div "Scout Property Services" at bounding box center [395, 279] width 454 height 22
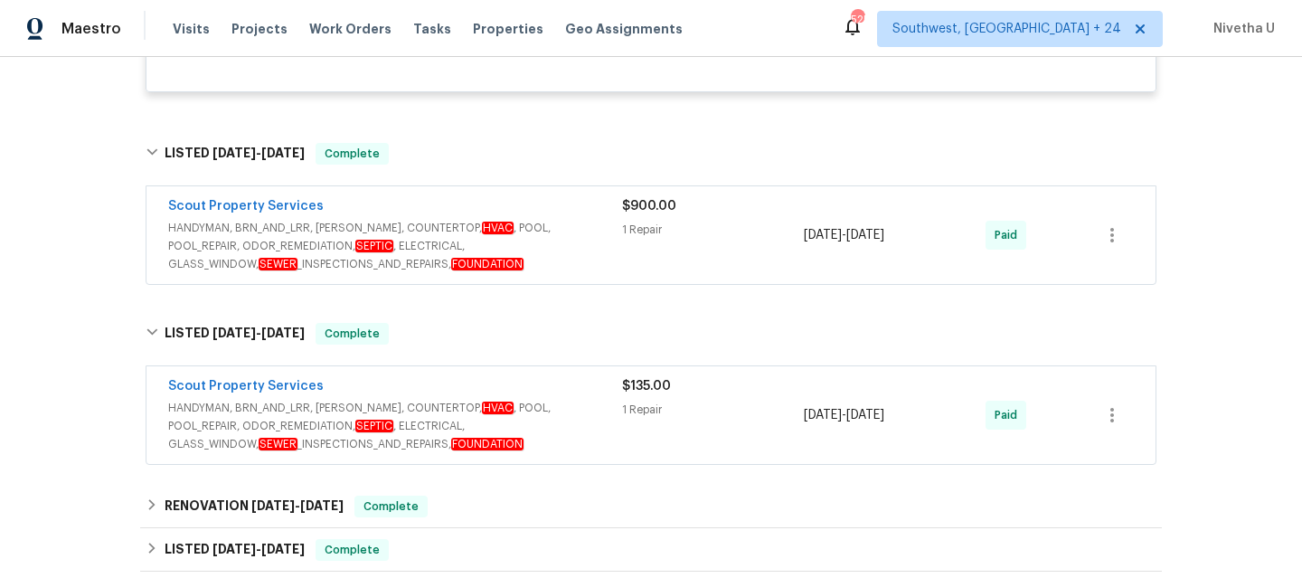
scroll to position [1188, 0]
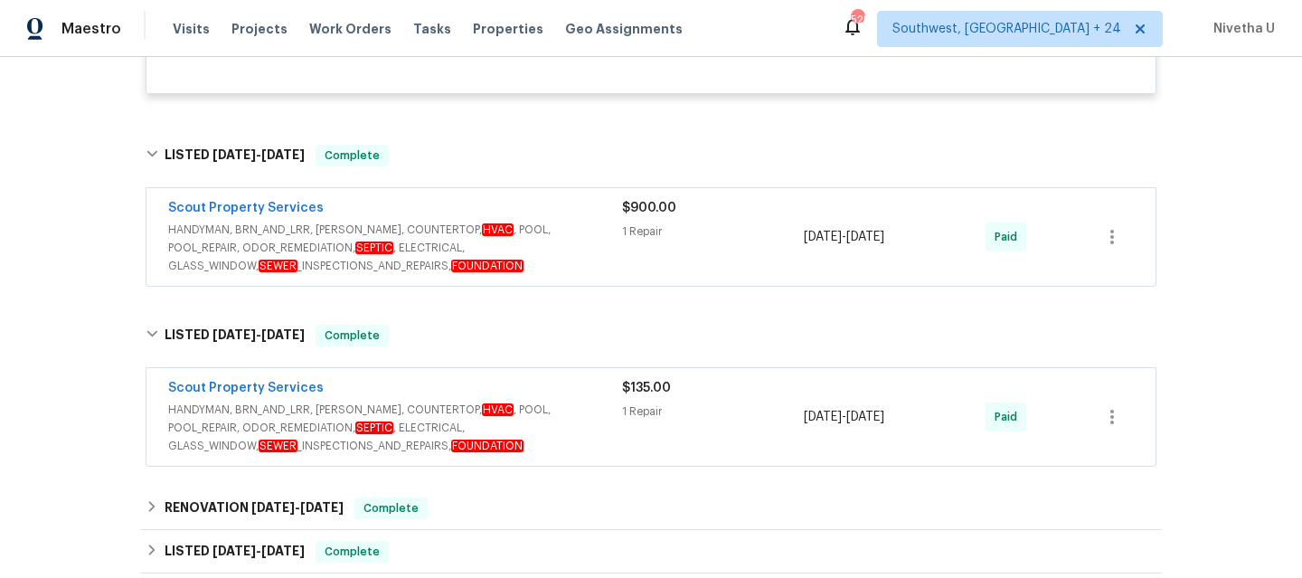
click at [587, 395] on div "Scout Property Services" at bounding box center [395, 390] width 454 height 22
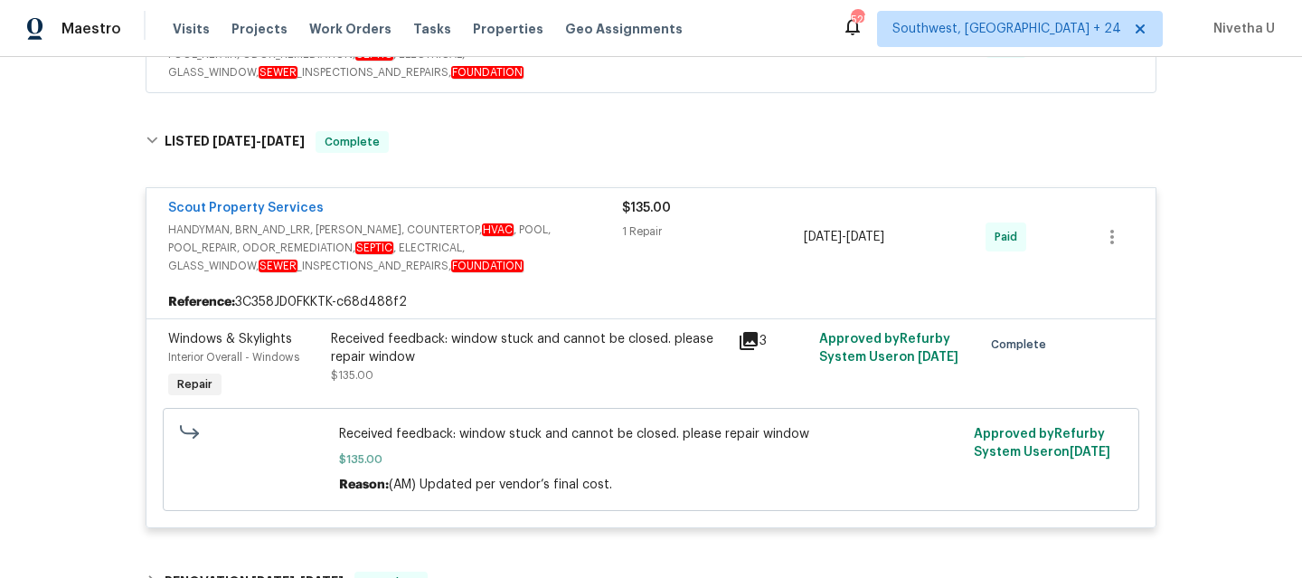
scroll to position [1368, 0]
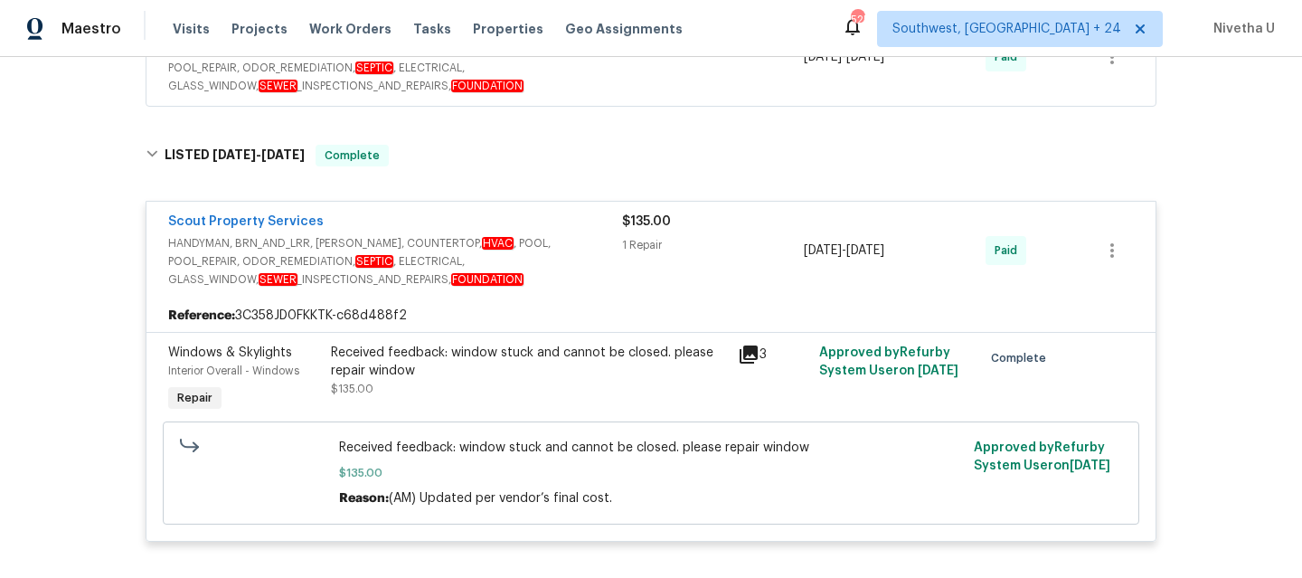
click at [580, 233] on div "Scout Property Services" at bounding box center [395, 223] width 454 height 22
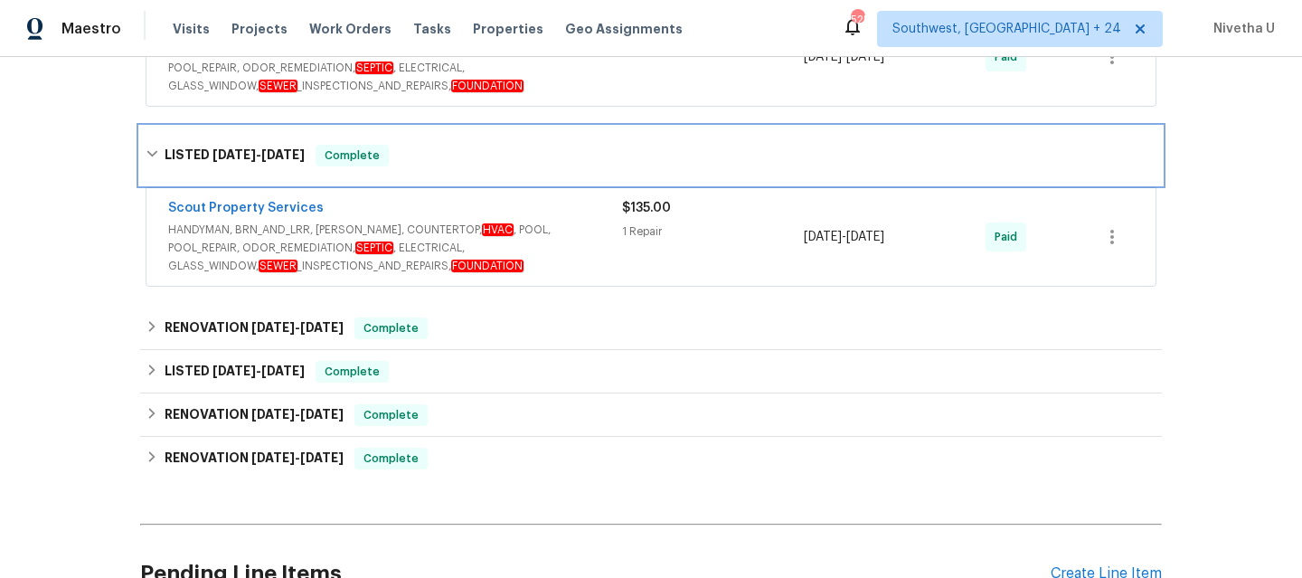
click at [448, 174] on div "LISTED [DATE] - [DATE] Complete" at bounding box center [651, 156] width 1022 height 58
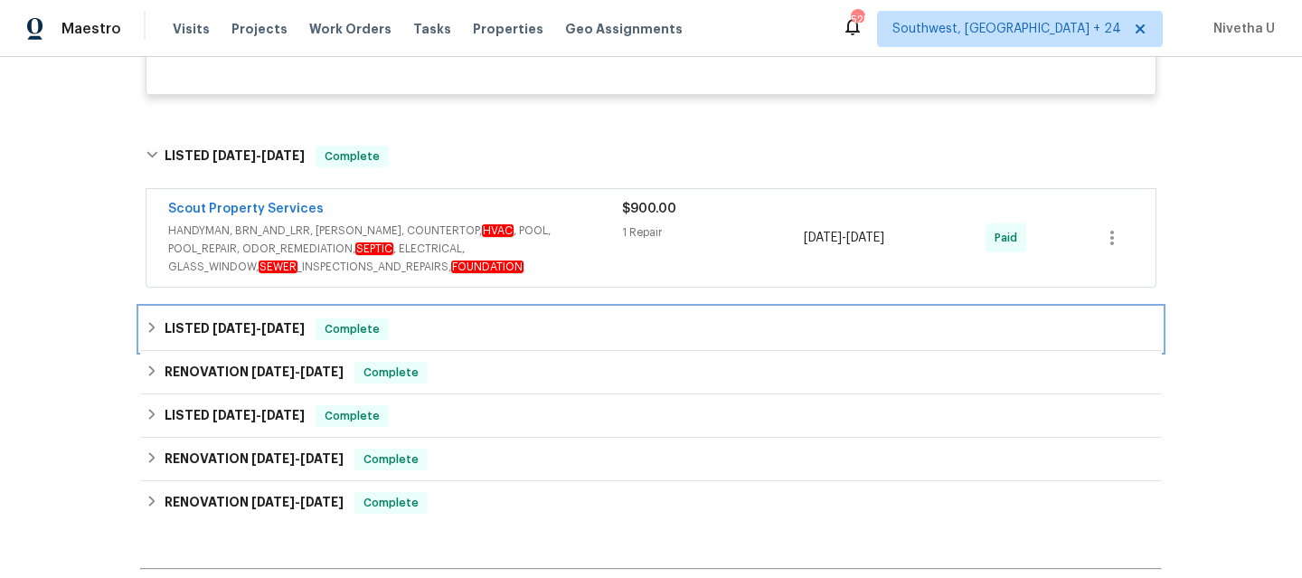
scroll to position [1175, 0]
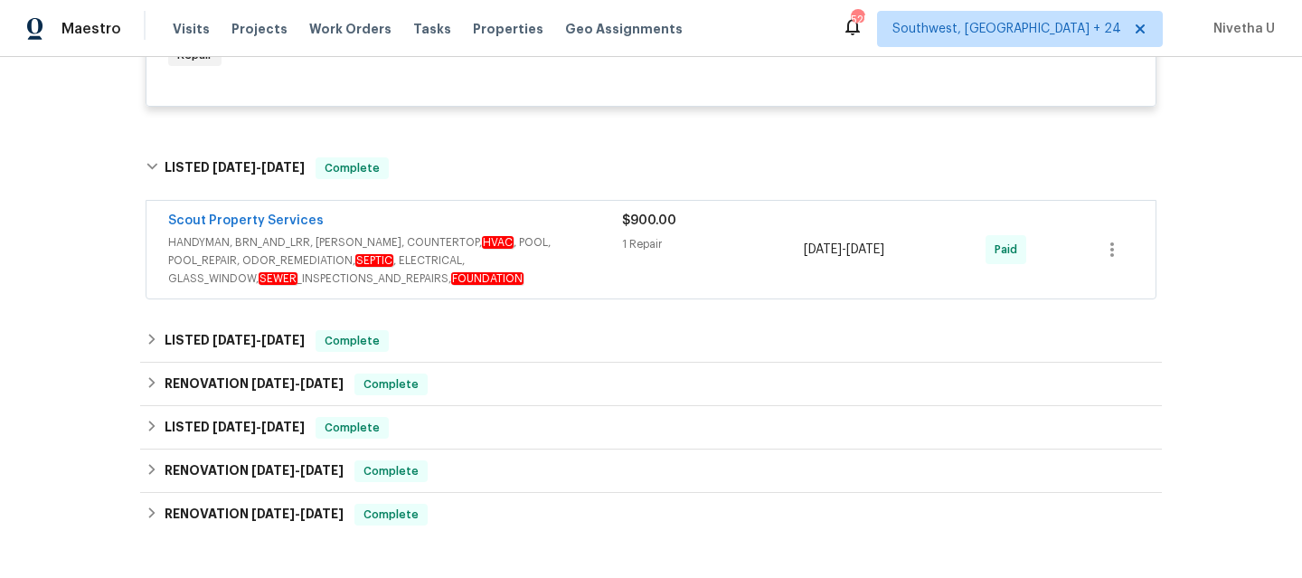
click at [589, 282] on span "HANDYMAN, BRN_AND_LRR, [PERSON_NAME], COUNTERTOP, HVAC , POOL, POOL_REPAIR, ODO…" at bounding box center [395, 260] width 454 height 54
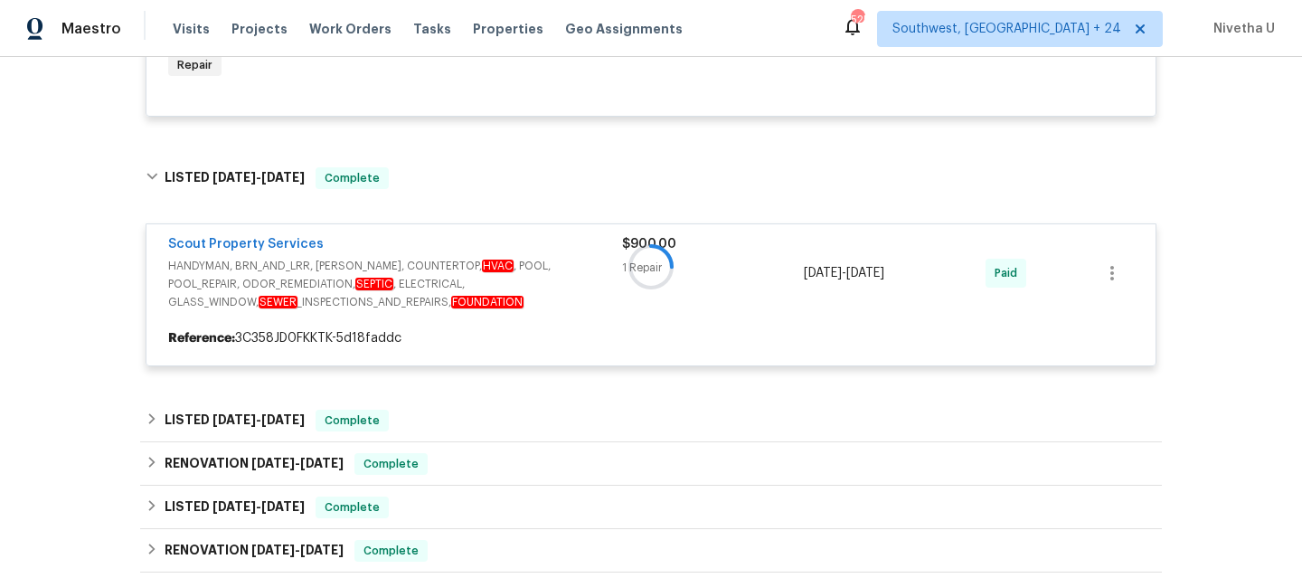
scroll to position [1187, 0]
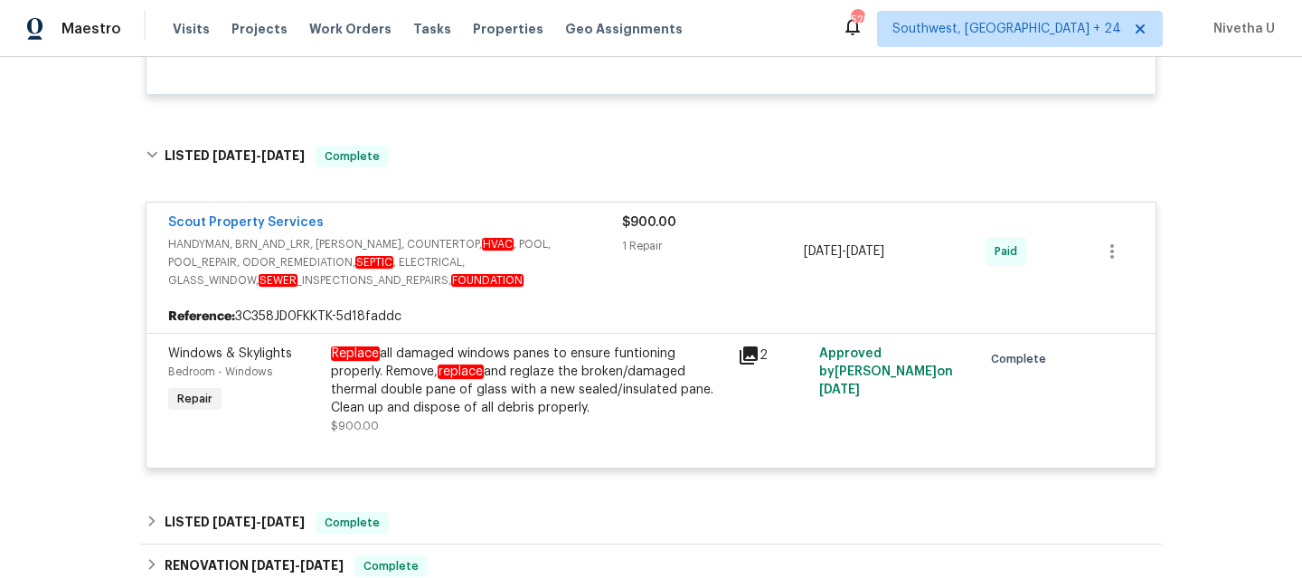
click at [580, 235] on div "Scout Property Services" at bounding box center [395, 224] width 454 height 22
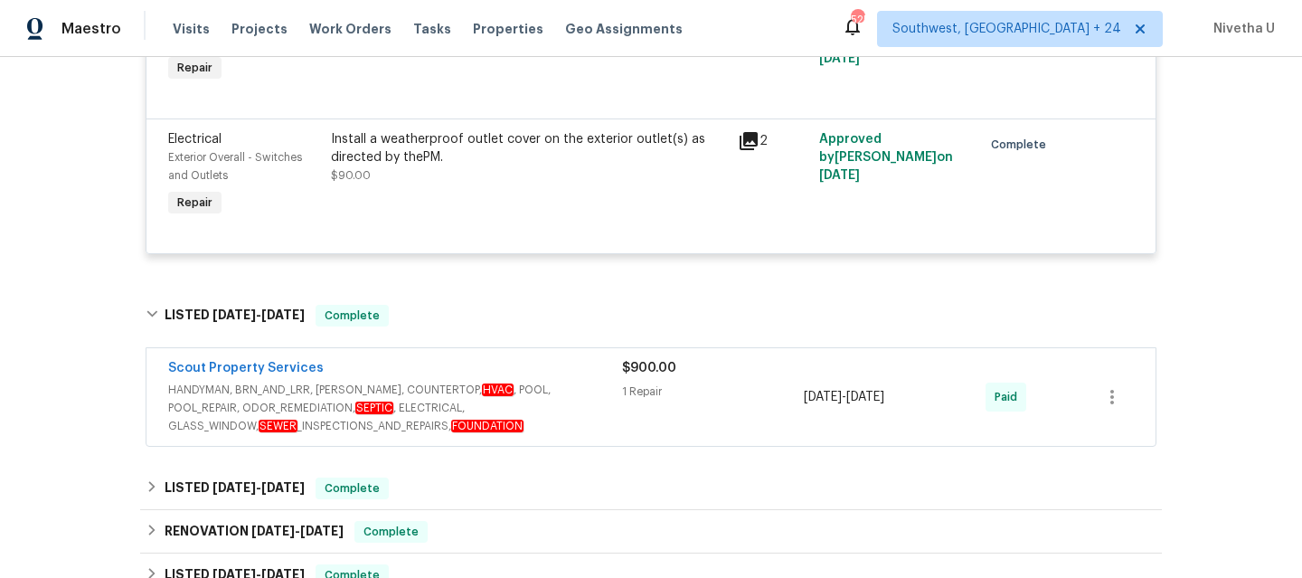
scroll to position [1028, 0]
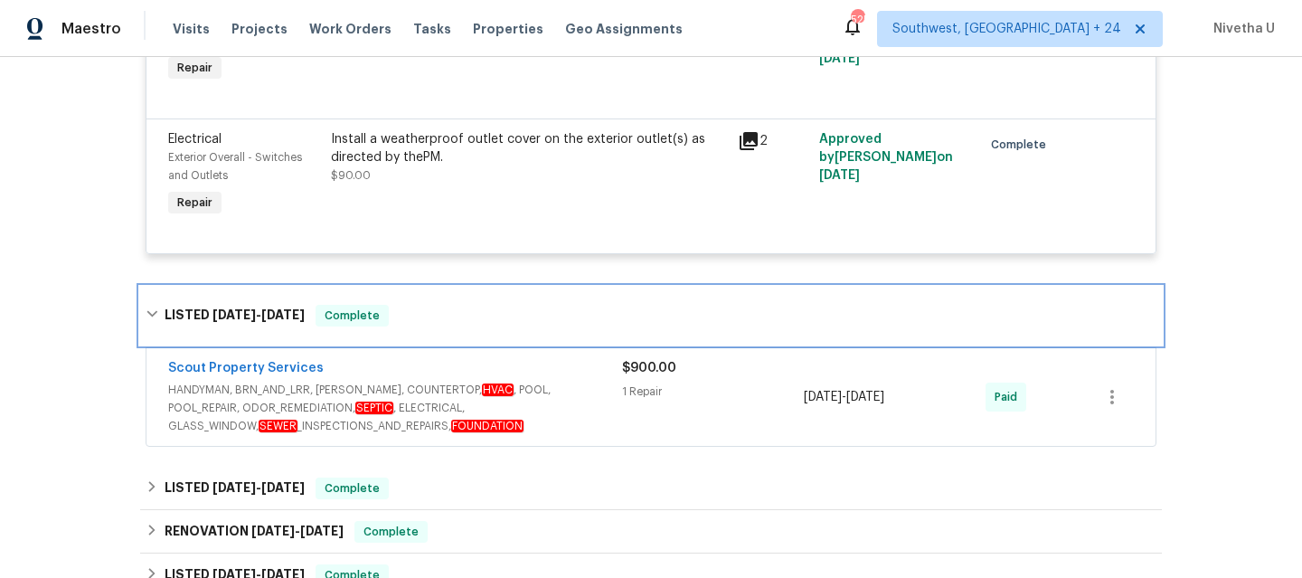
click at [410, 309] on div "LISTED [DATE] - [DATE] Complete" at bounding box center [651, 316] width 1011 height 22
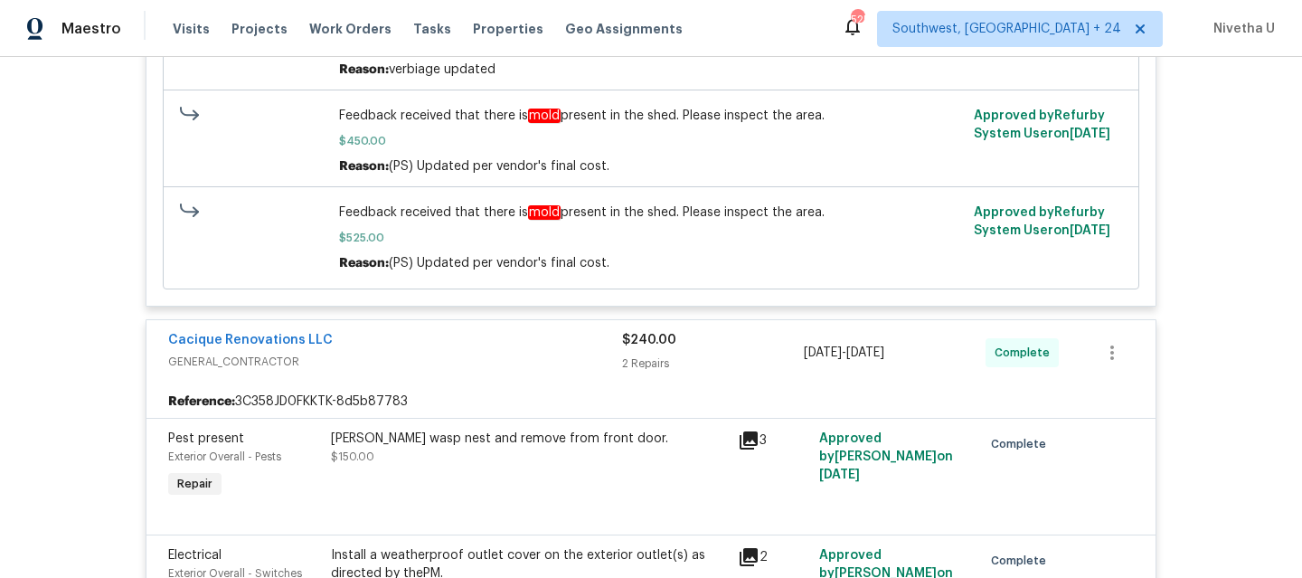
scroll to position [589, 0]
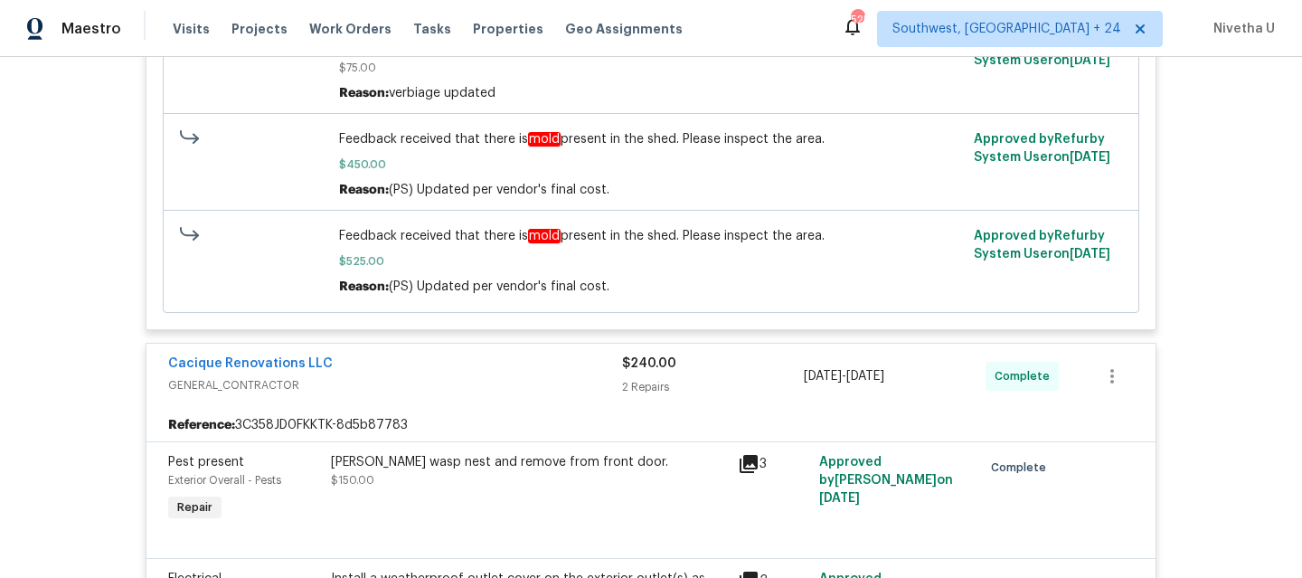
click at [372, 497] on div "[PERSON_NAME] wasp nest and remove from front door. $150.00" at bounding box center [528, 489] width 407 height 83
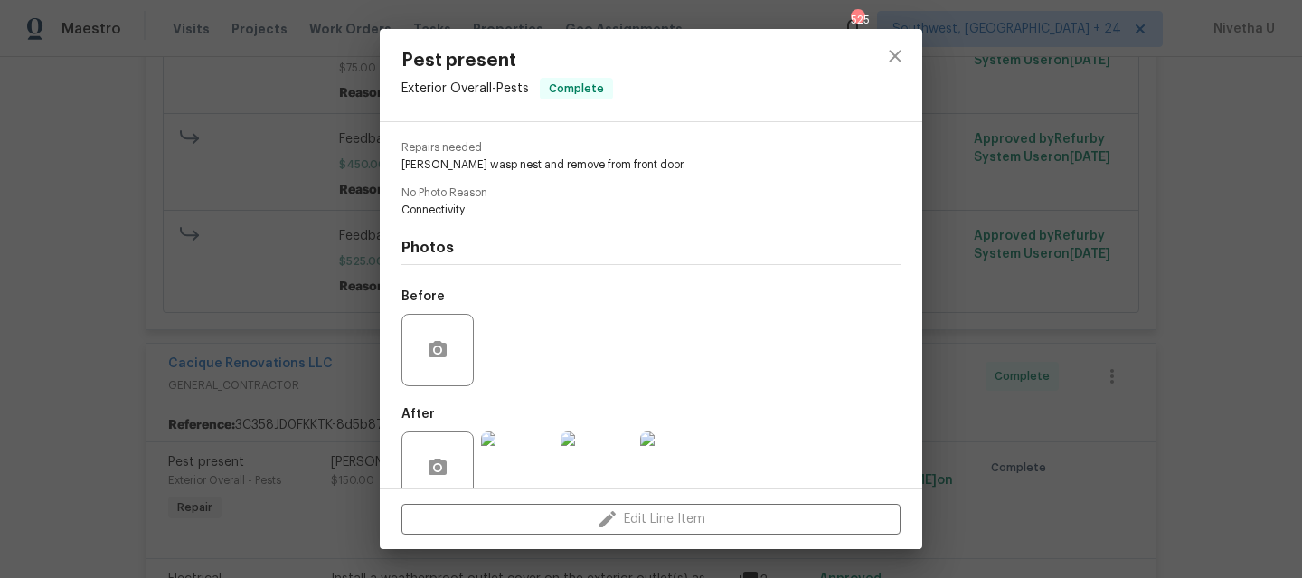
scroll to position [209, 0]
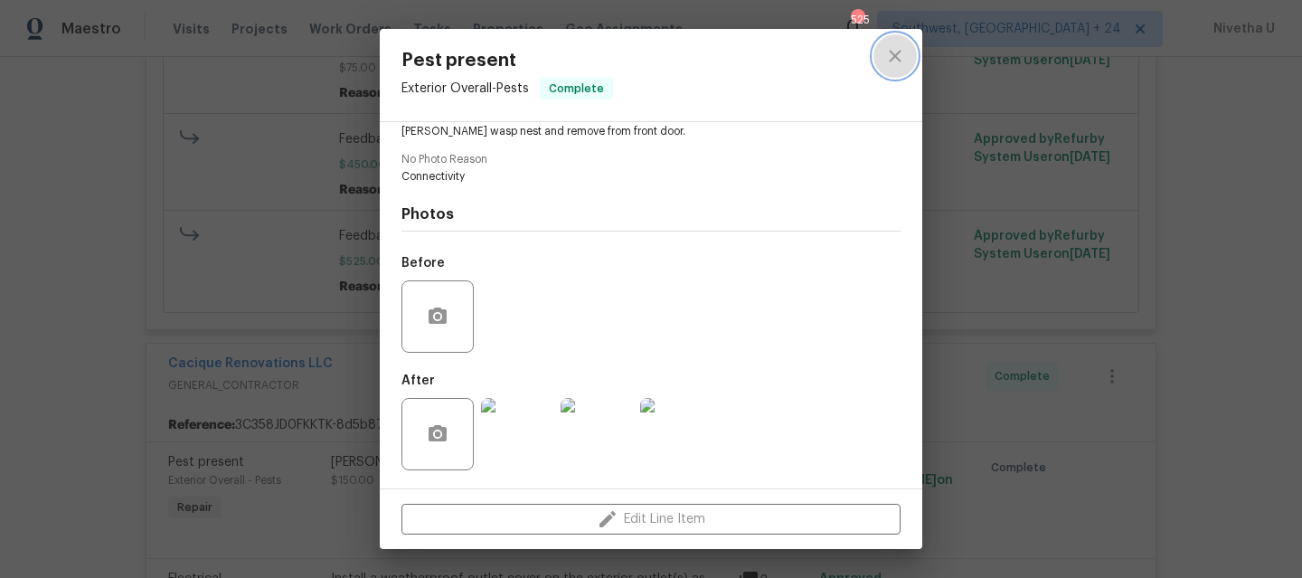
click at [891, 60] on icon "close" at bounding box center [895, 56] width 12 height 12
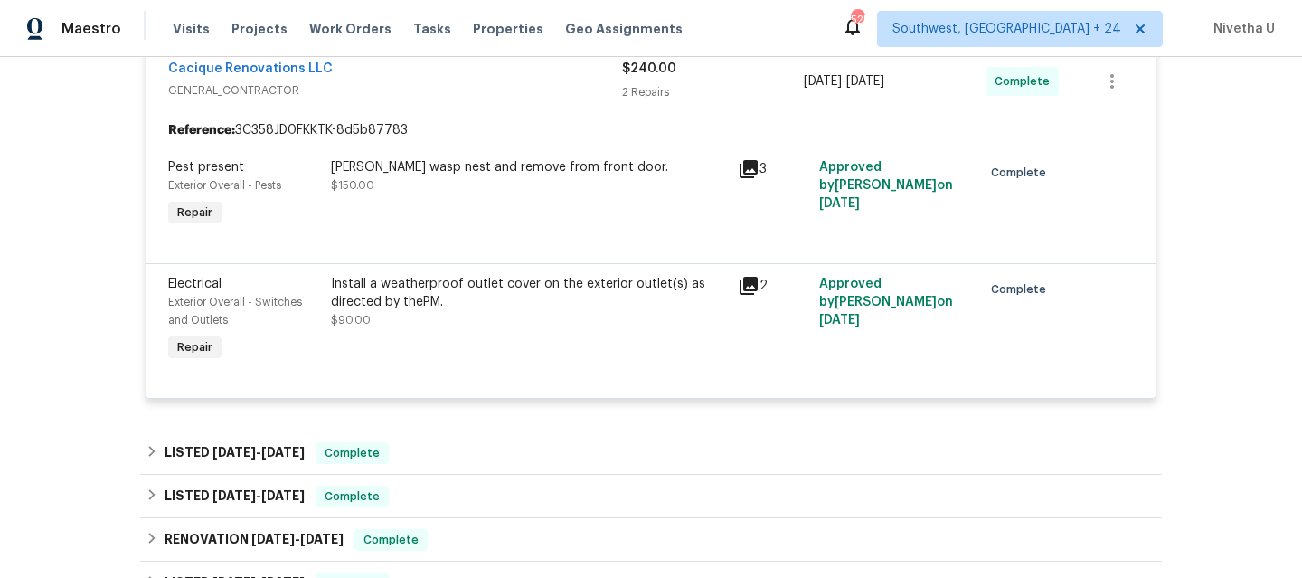
scroll to position [972, 0]
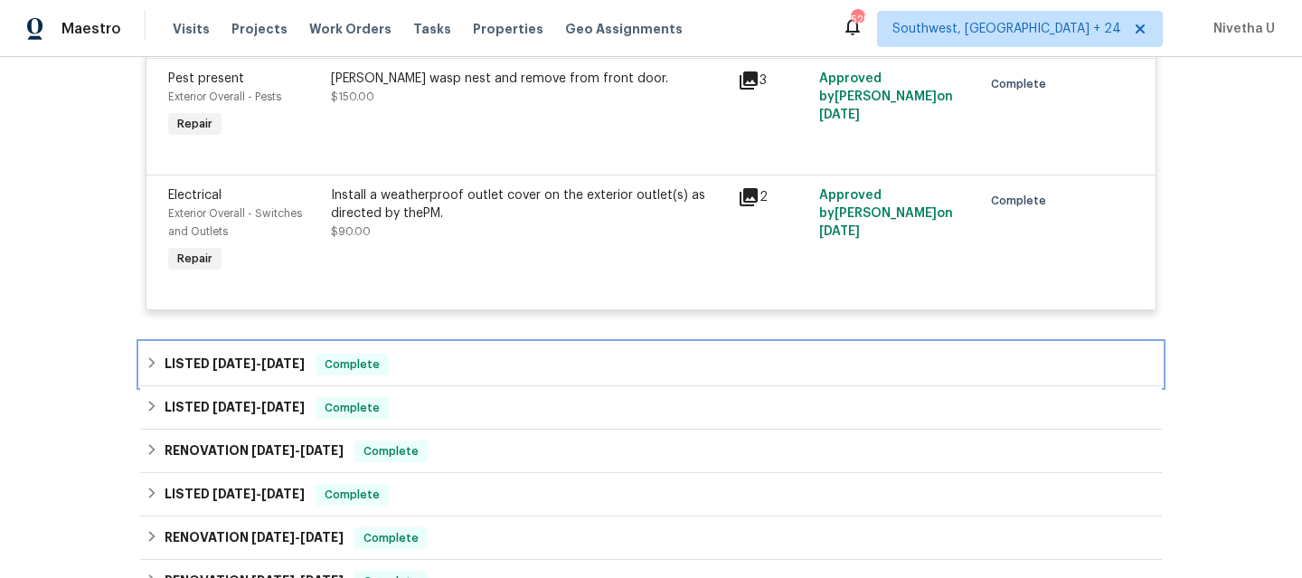
click at [474, 375] on div "LISTED [DATE] - [DATE] Complete" at bounding box center [651, 365] width 1011 height 22
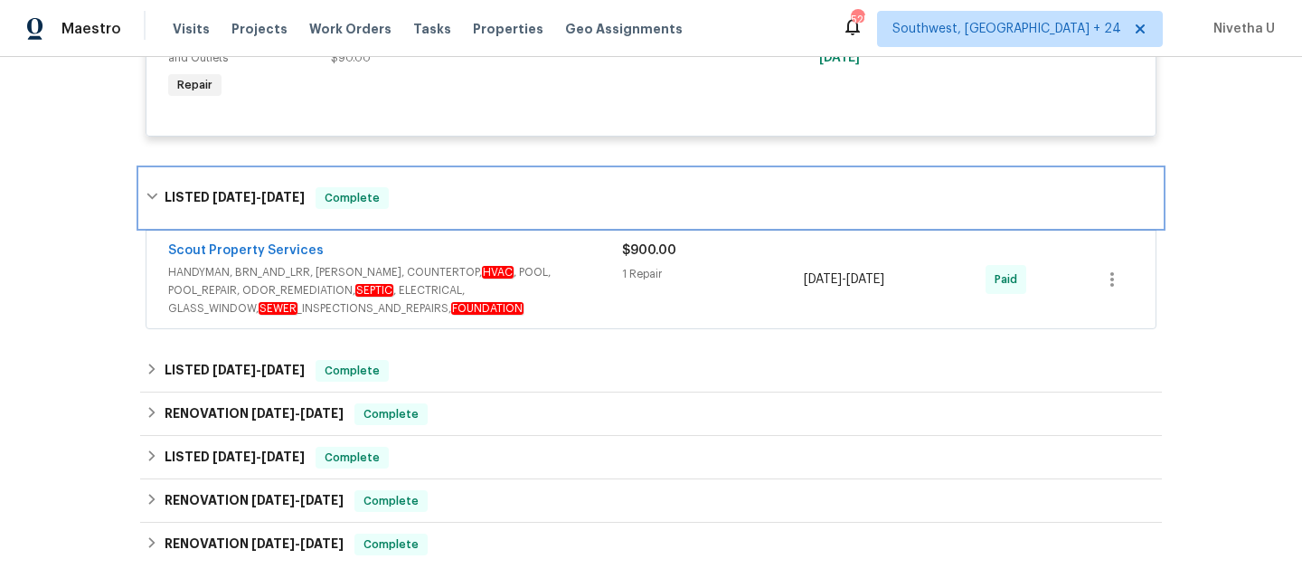
scroll to position [1158, 0]
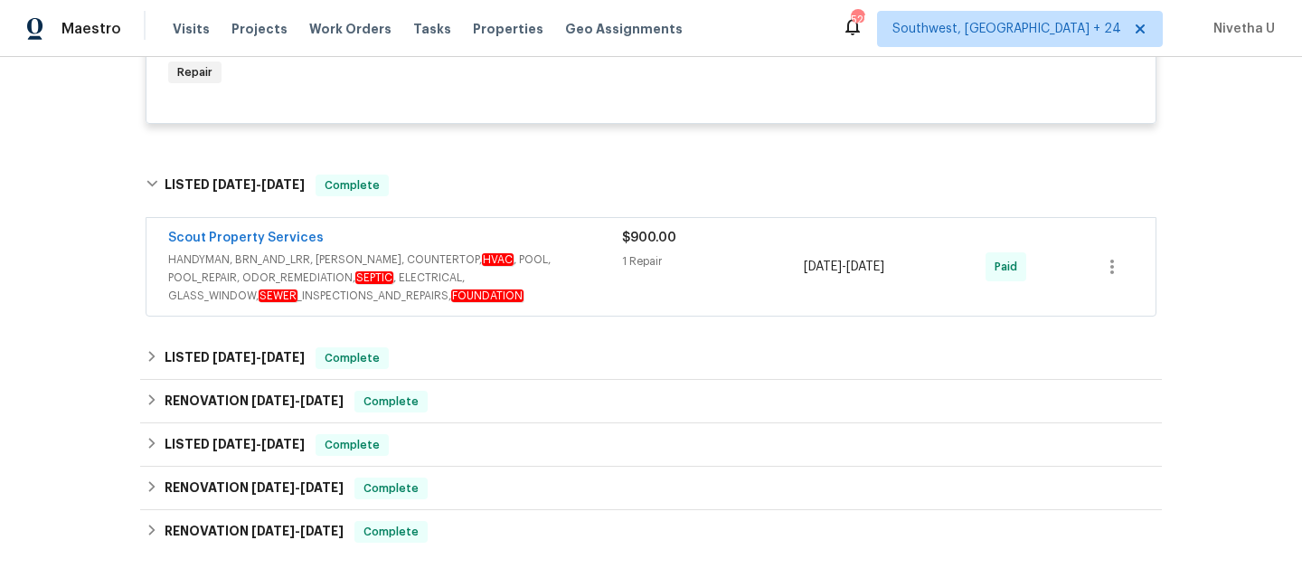
click at [598, 285] on span "HANDYMAN, BRN_AND_LRR, [PERSON_NAME], COUNTERTOP, HVAC , POOL, POOL_REPAIR, ODO…" at bounding box center [395, 277] width 454 height 54
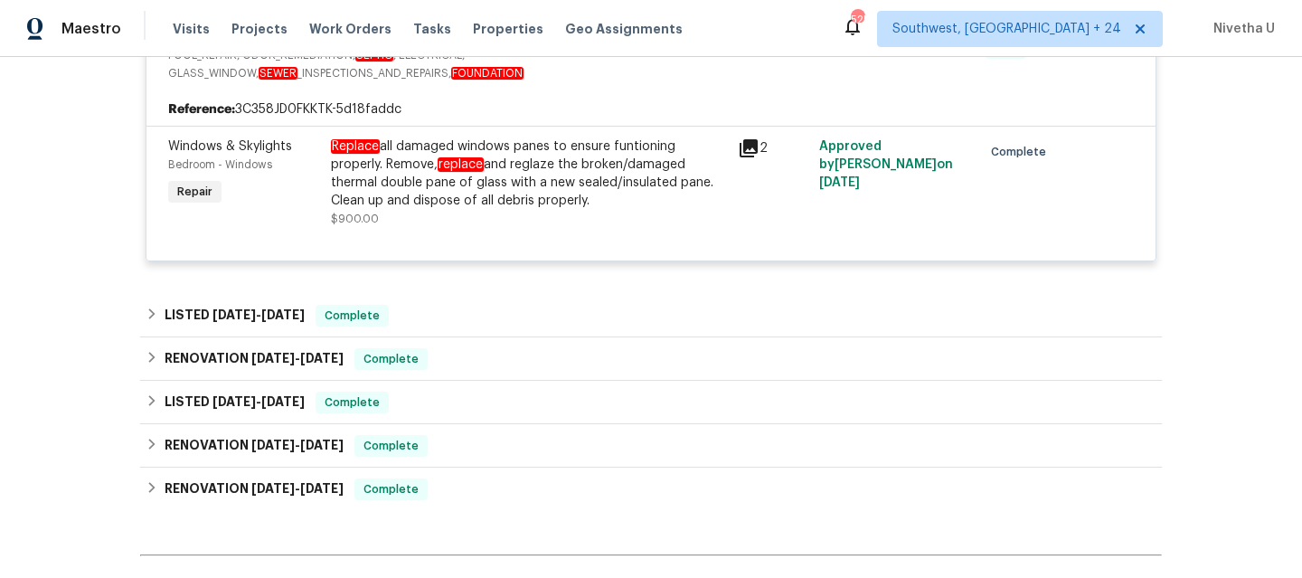
scroll to position [1400, 0]
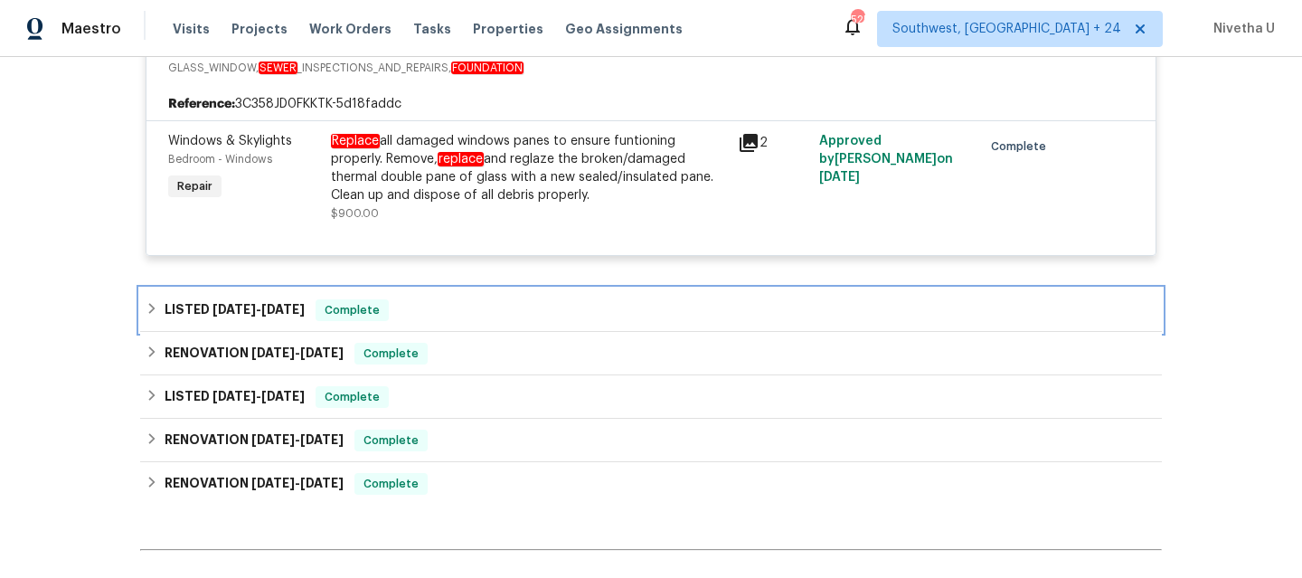
click at [401, 307] on div "LISTED [DATE] - [DATE] Complete" at bounding box center [651, 310] width 1011 height 22
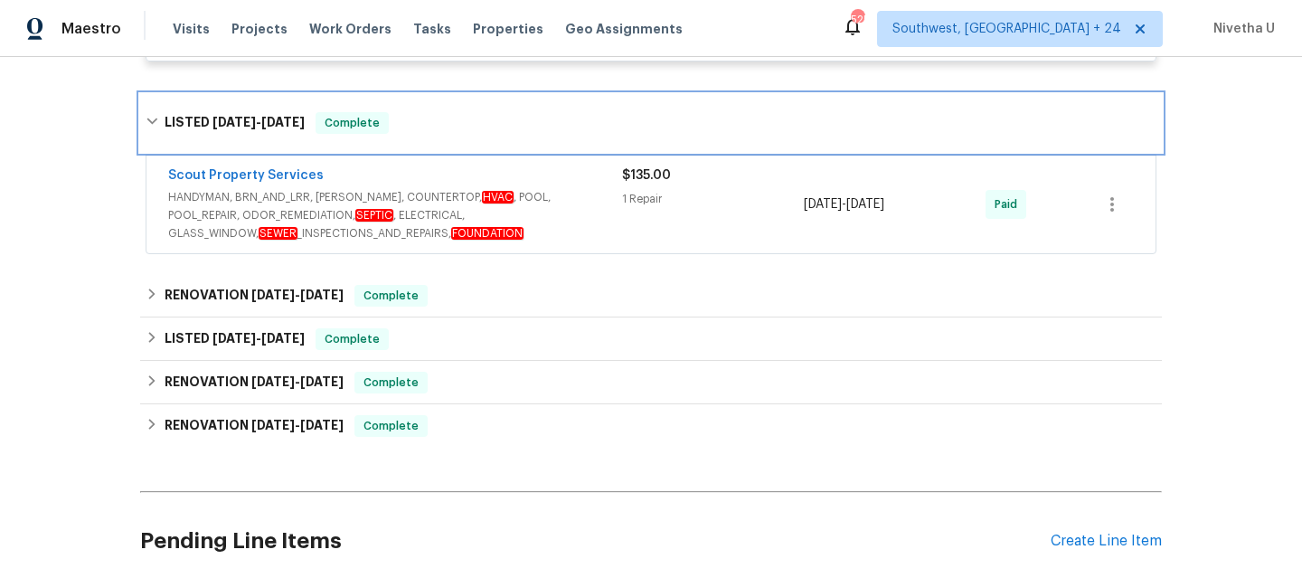
scroll to position [1599, 0]
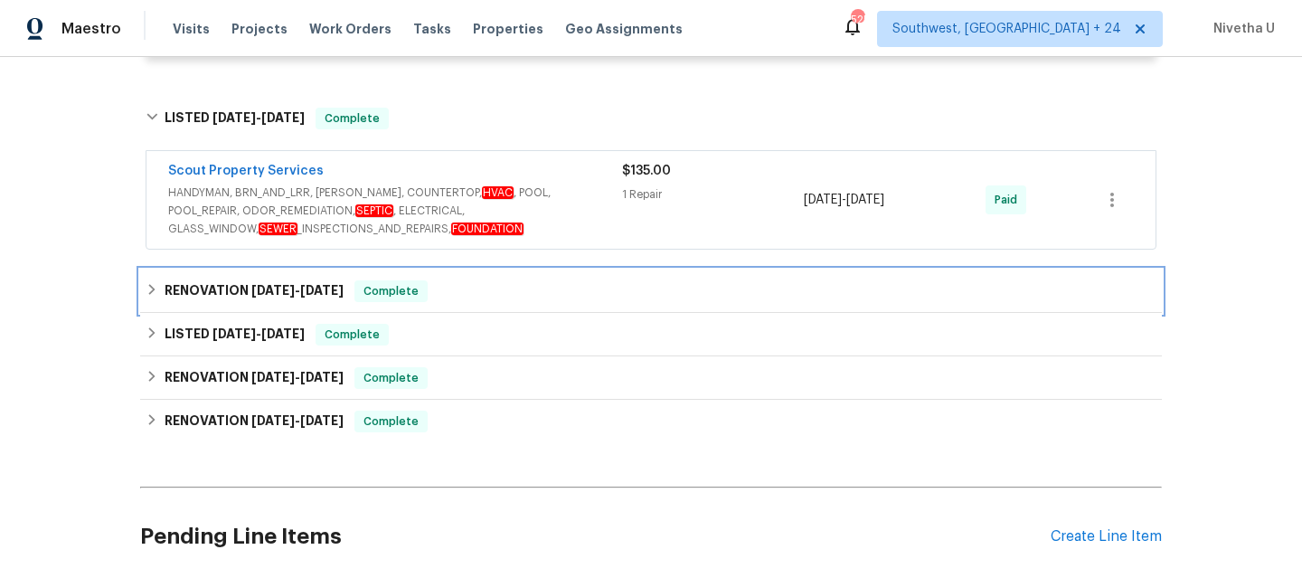
click at [442, 295] on div "RENOVATION [DATE] - [DATE] Complete" at bounding box center [651, 291] width 1011 height 22
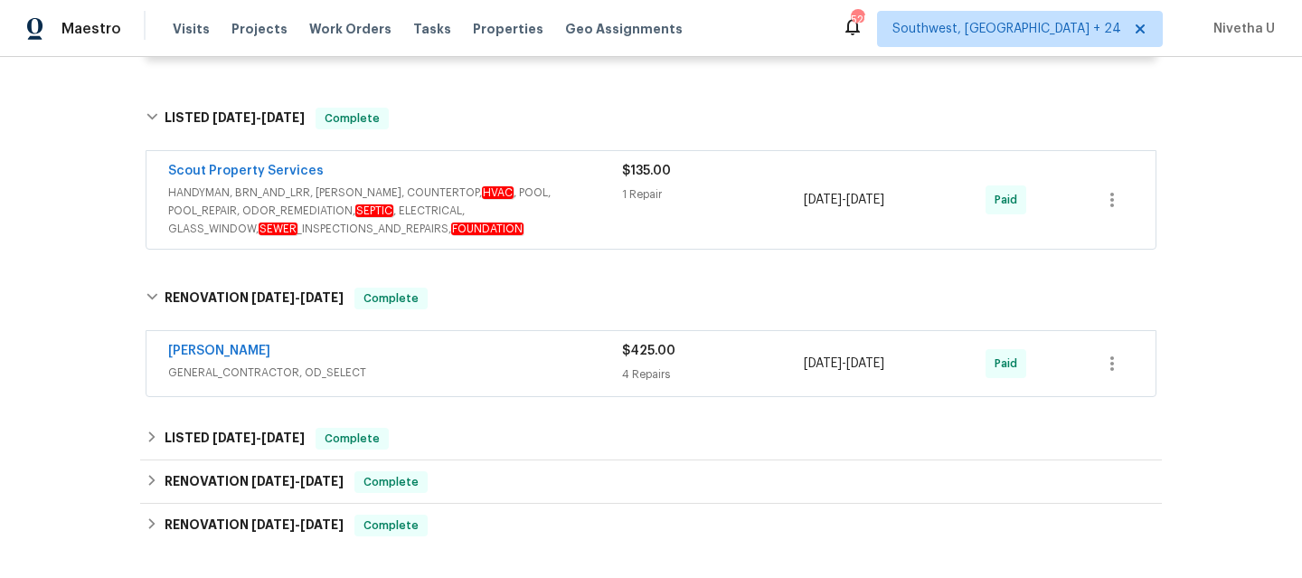
click at [428, 357] on div "[PERSON_NAME]" at bounding box center [395, 353] width 454 height 22
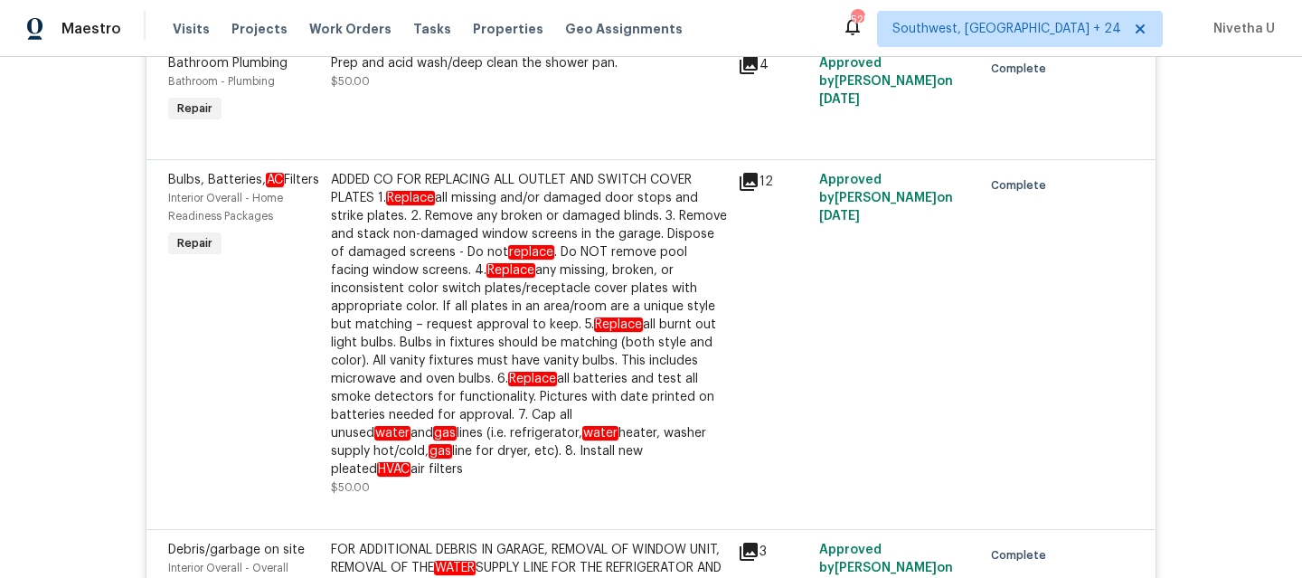
scroll to position [1654, 0]
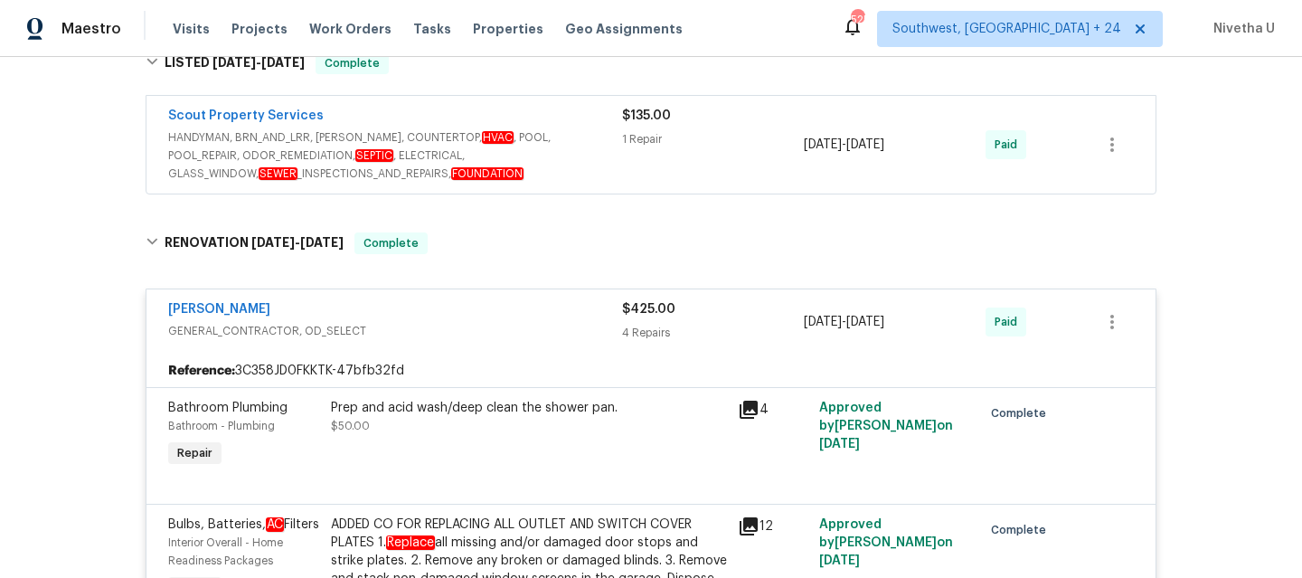
click at [435, 322] on div "[PERSON_NAME]" at bounding box center [395, 311] width 454 height 22
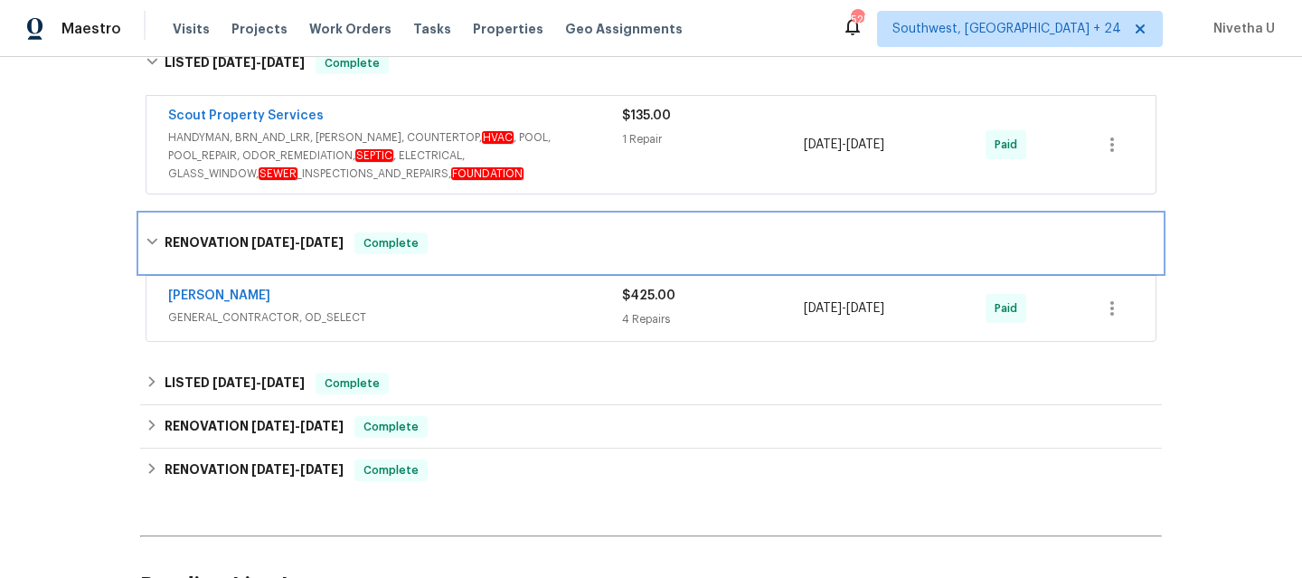
click at [435, 254] on div "RENOVATION [DATE] - [DATE] Complete" at bounding box center [651, 243] width 1011 height 22
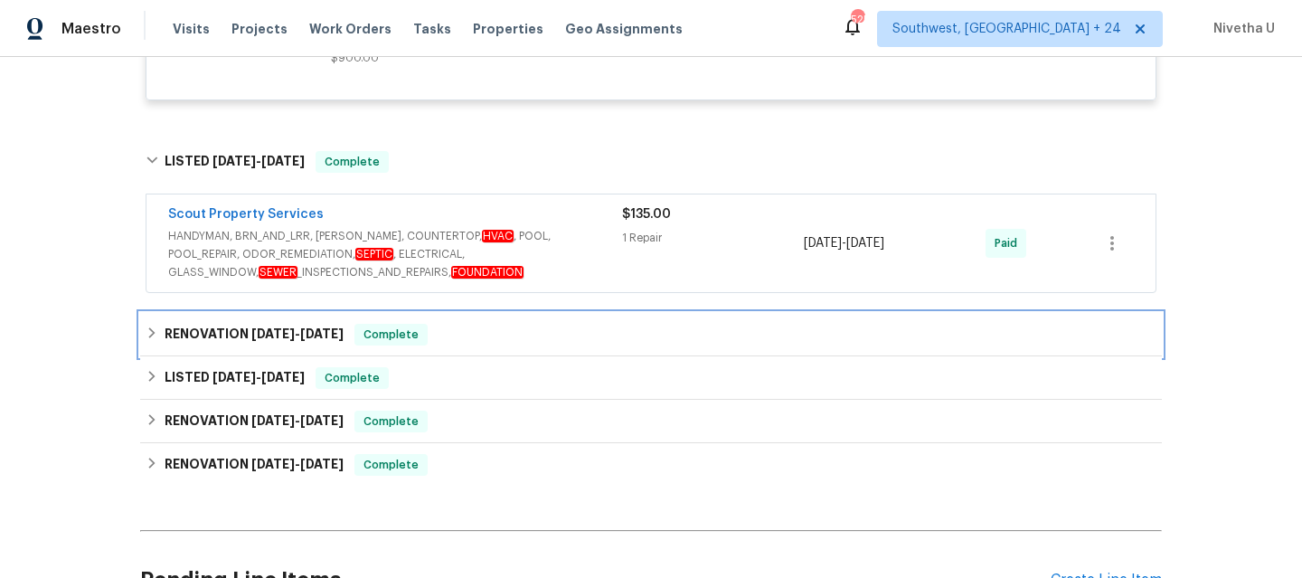
scroll to position [1556, 0]
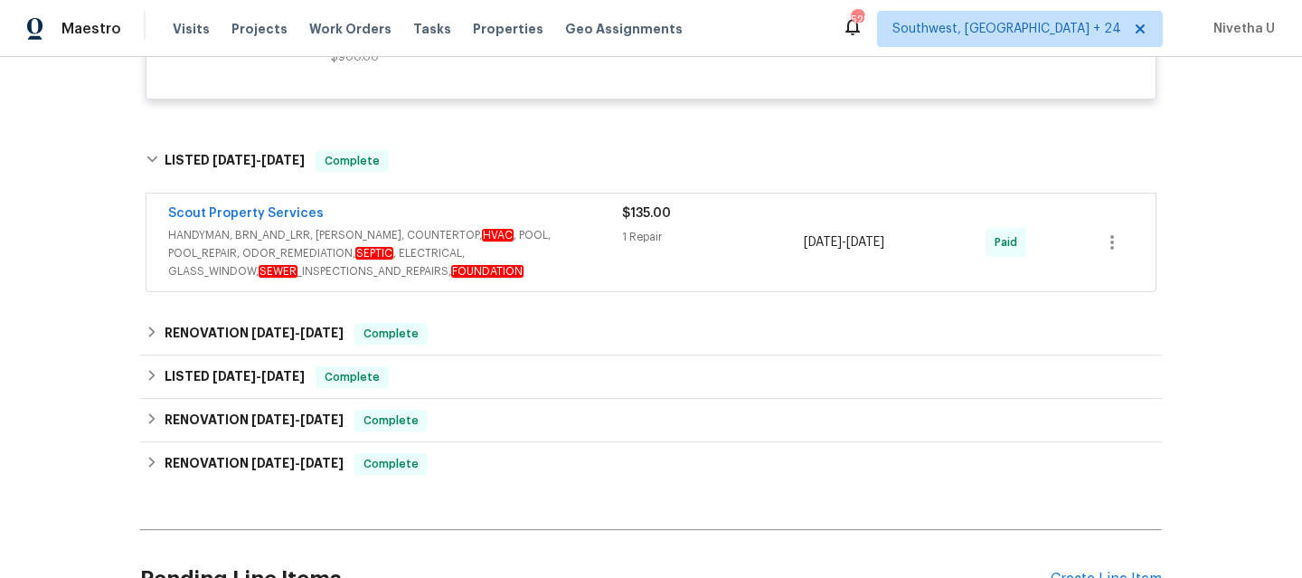
click at [605, 238] on span "HANDYMAN, BRN_AND_LRR, [PERSON_NAME], COUNTERTOP, HVAC , POOL, POOL_REPAIR, ODO…" at bounding box center [395, 253] width 454 height 54
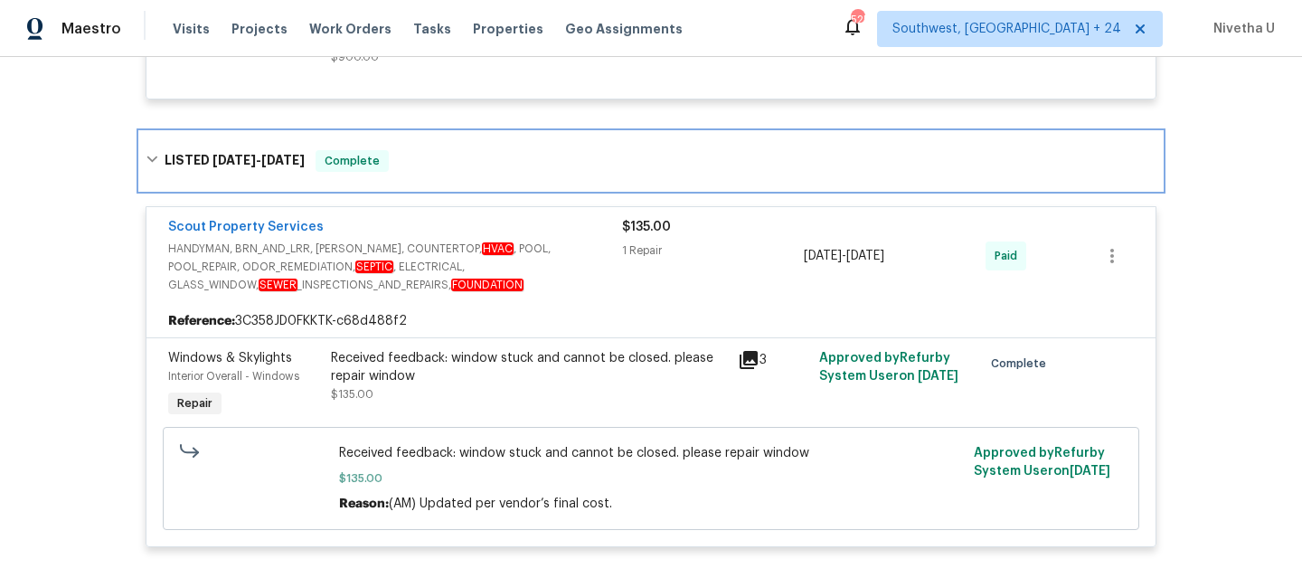
click at [429, 157] on div "LISTED [DATE] - [DATE] Complete" at bounding box center [651, 161] width 1011 height 22
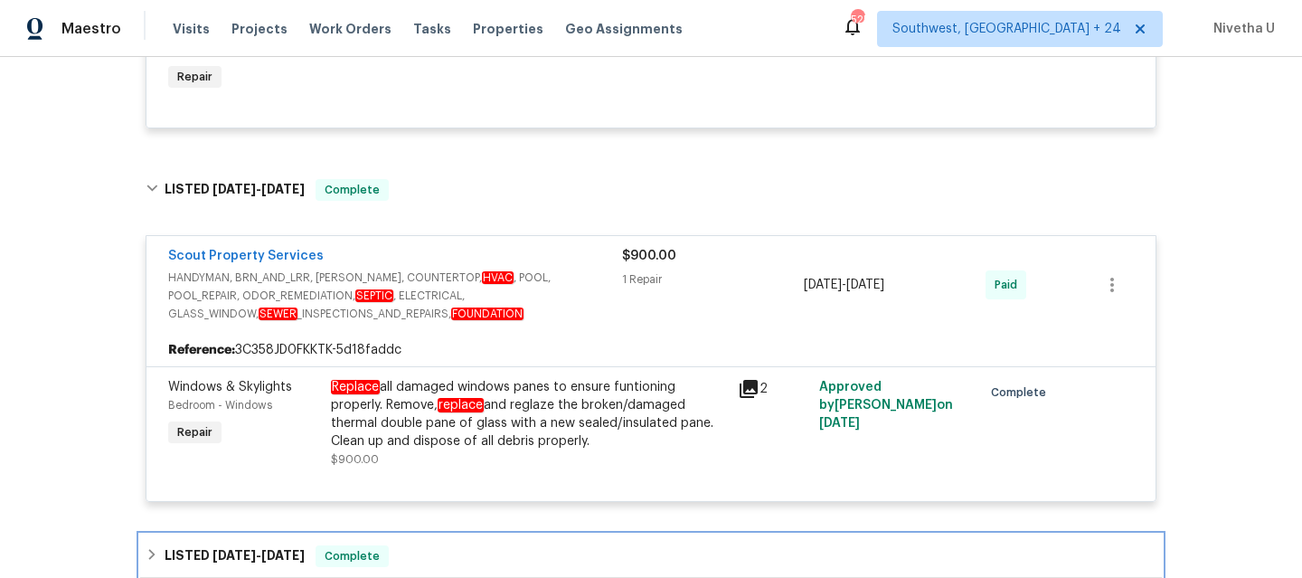
scroll to position [1155, 0]
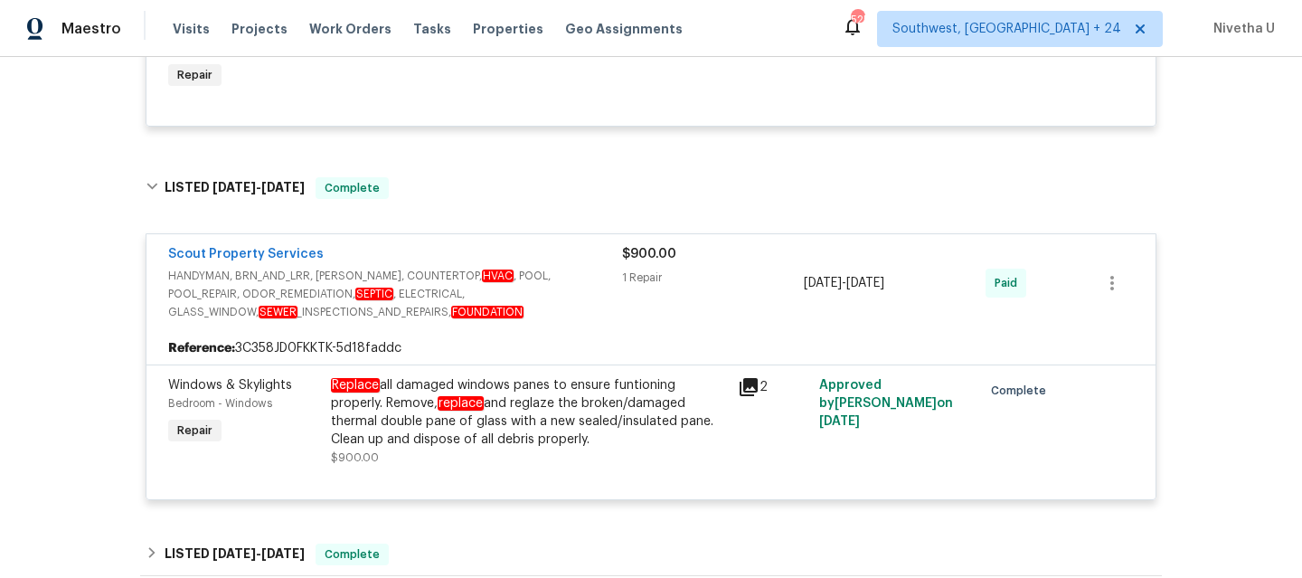
click at [407, 228] on div "Scout Property Services HANDYMAN, BRN_AND_LRR, [PERSON_NAME], COUNTERTOP, HVAC …" at bounding box center [651, 367] width 1011 height 292
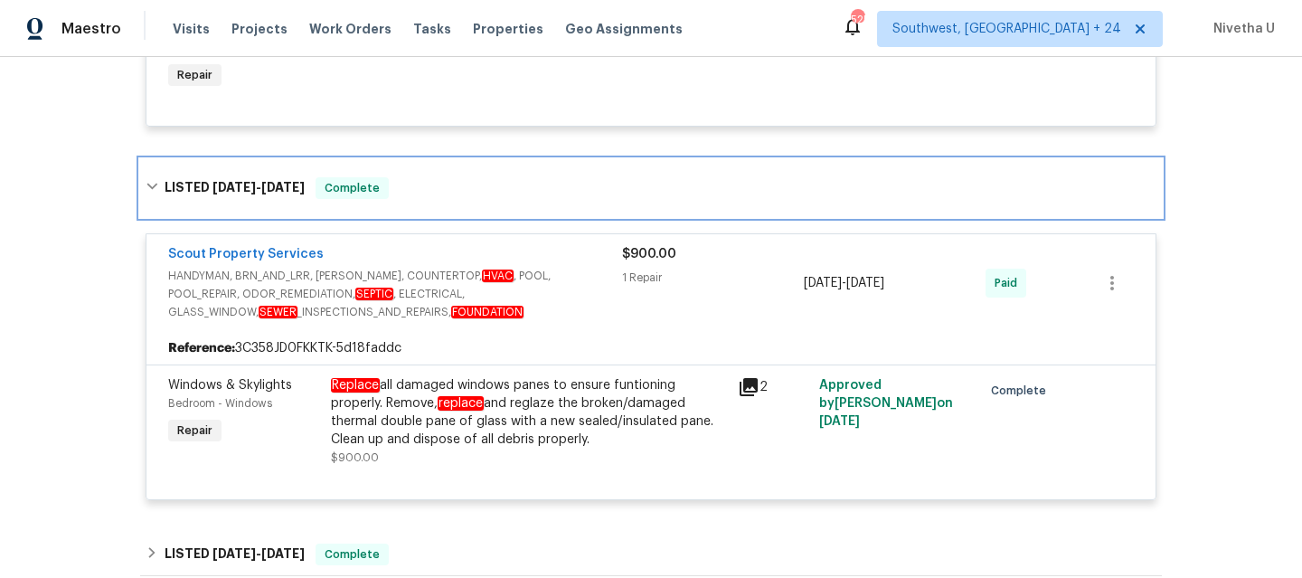
click at [409, 199] on div "LISTED [DATE] - [DATE] Complete" at bounding box center [651, 188] width 1011 height 22
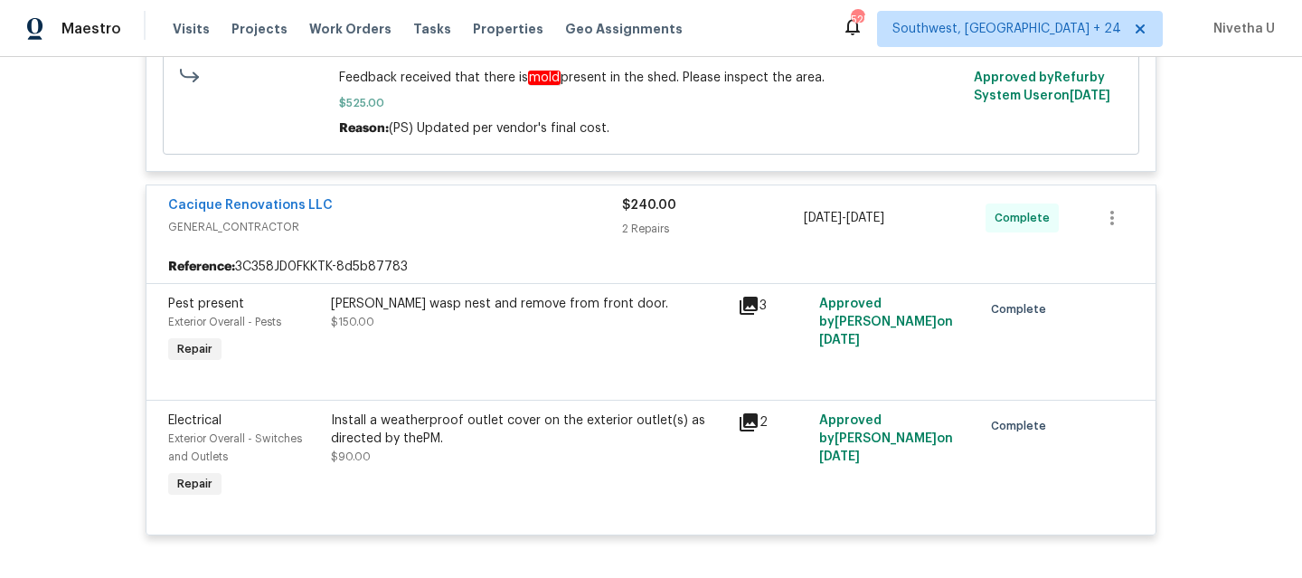
click at [405, 227] on span "GENERAL_CONTRACTOR" at bounding box center [395, 227] width 454 height 18
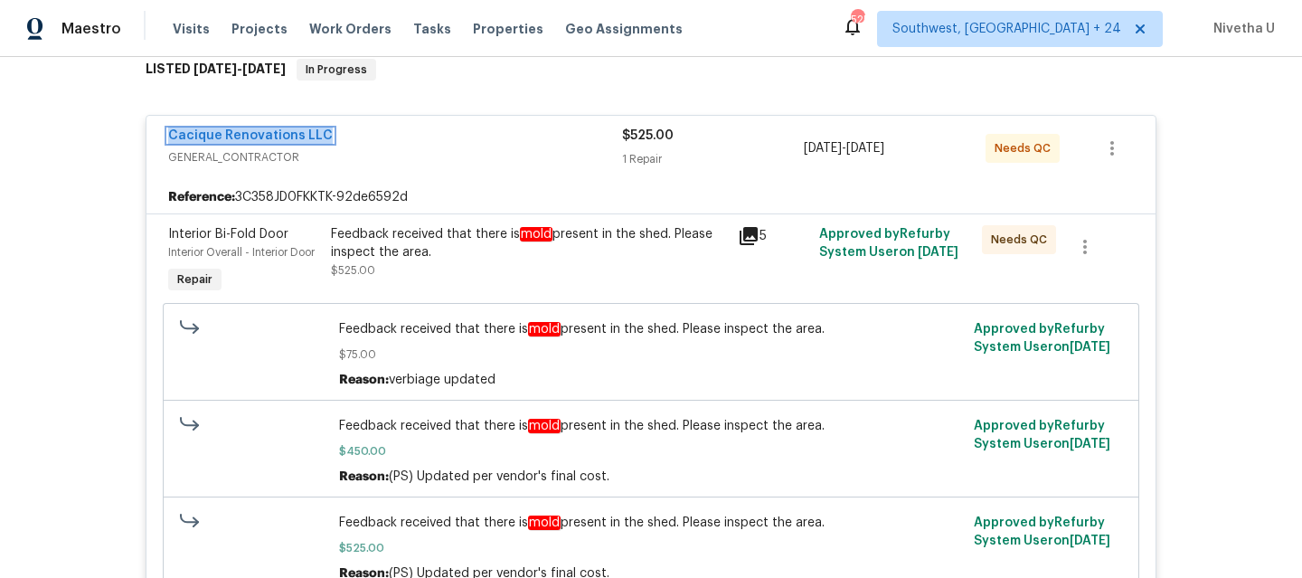
scroll to position [270, 0]
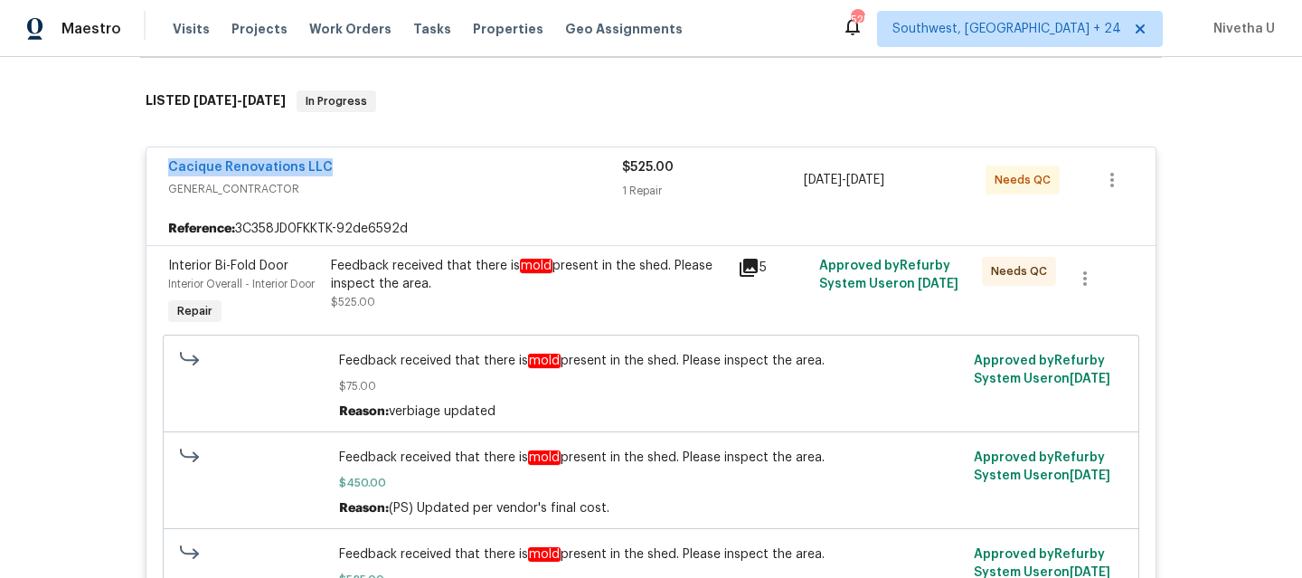
click at [525, 165] on div "Cacique Renovations LLC" at bounding box center [395, 169] width 454 height 22
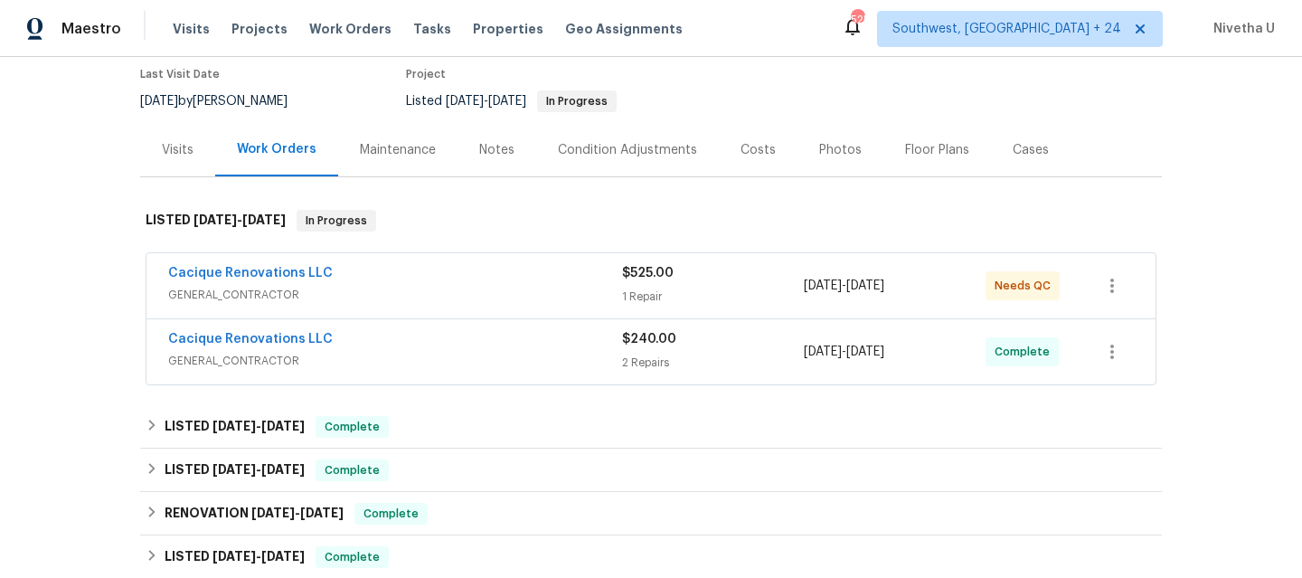
scroll to position [135, 0]
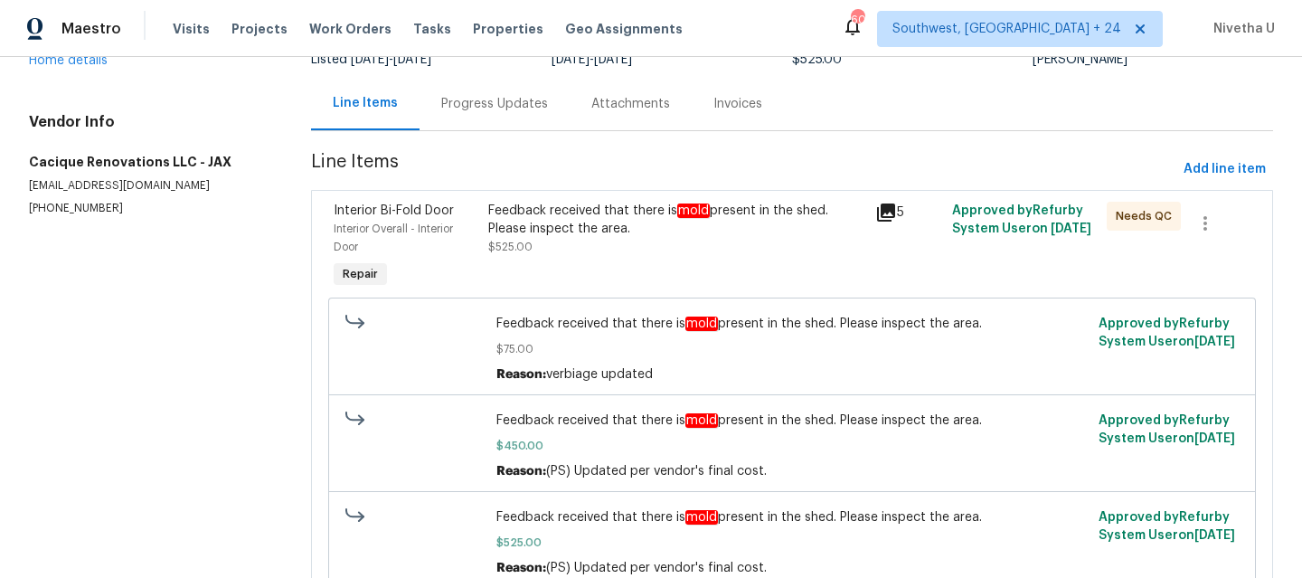
click at [472, 120] on div "Progress Updates" at bounding box center [495, 103] width 150 height 53
